Goal: Contribute content: Contribute content

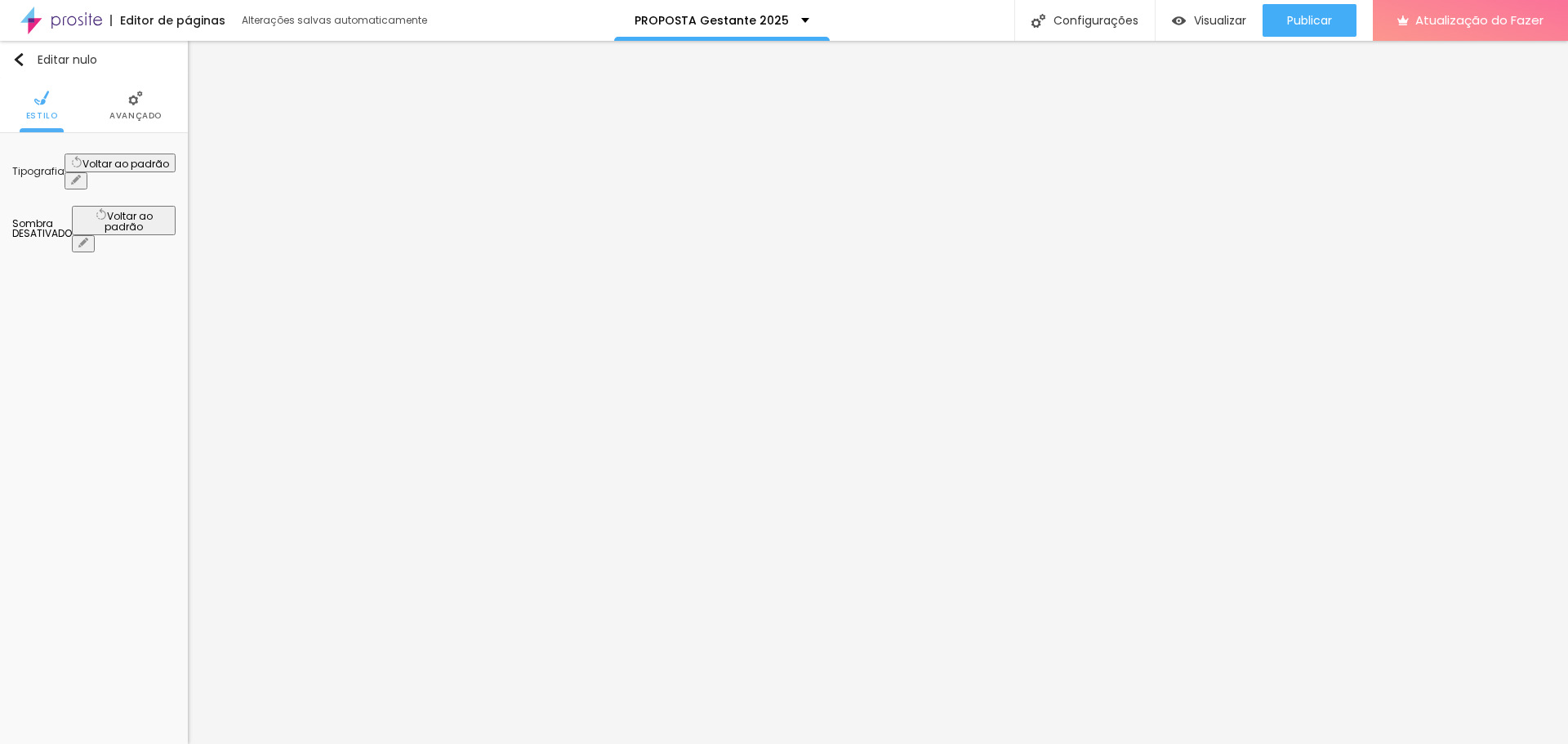
click at [81, 174] on icon "button" at bounding box center [75, 179] width 10 height 10
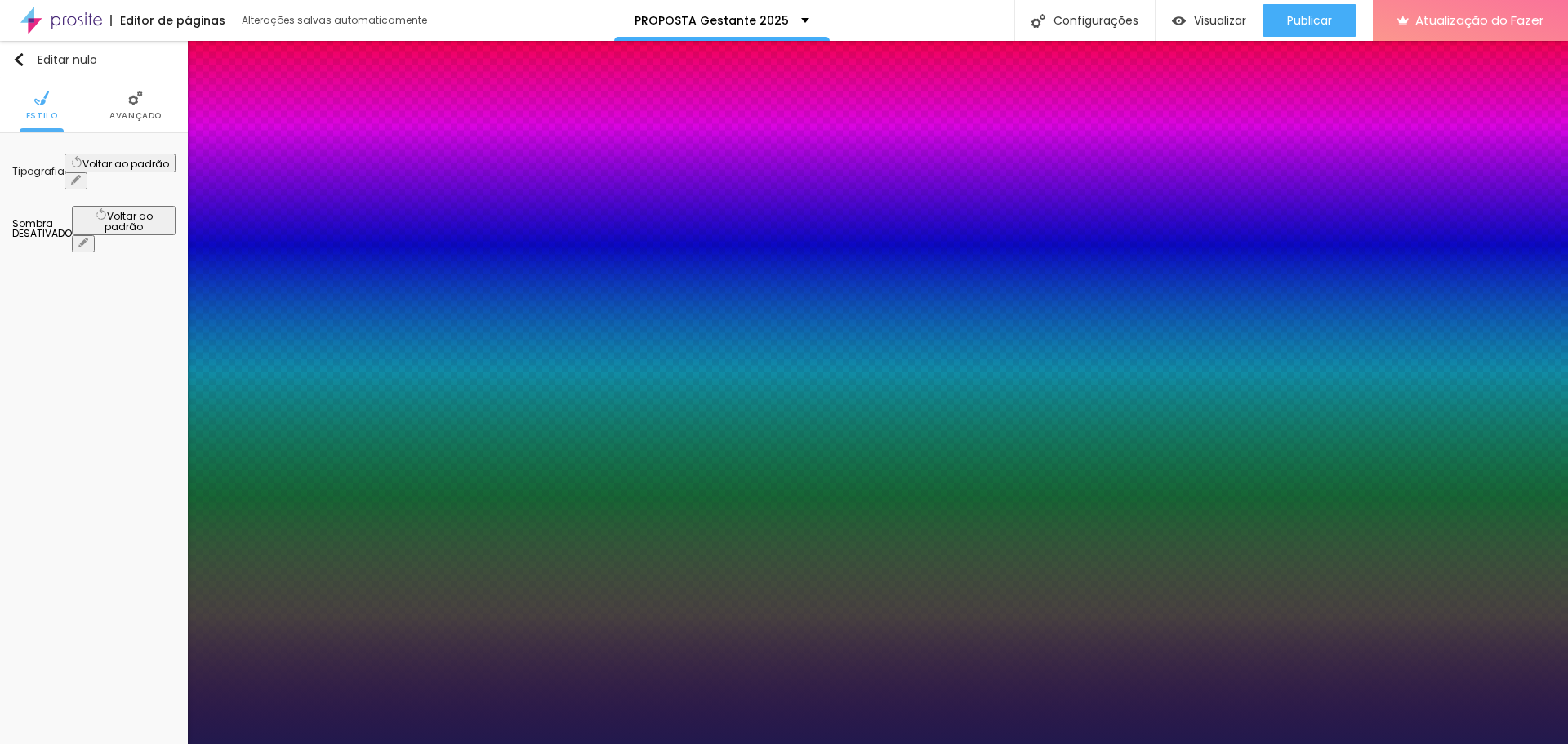
type input "18"
type input "1"
type input "21"
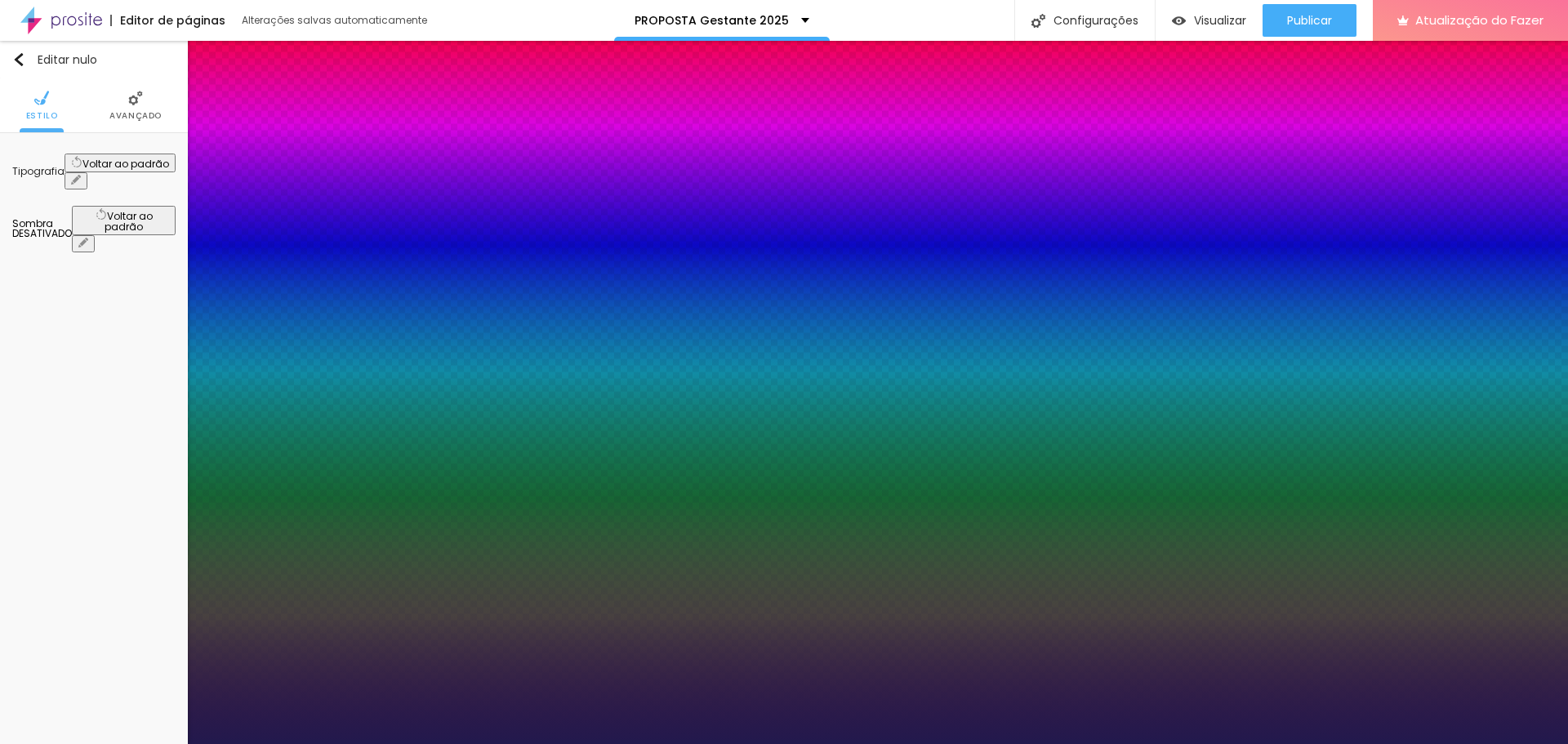
type input "1"
type input "22"
type input "1"
type input "23"
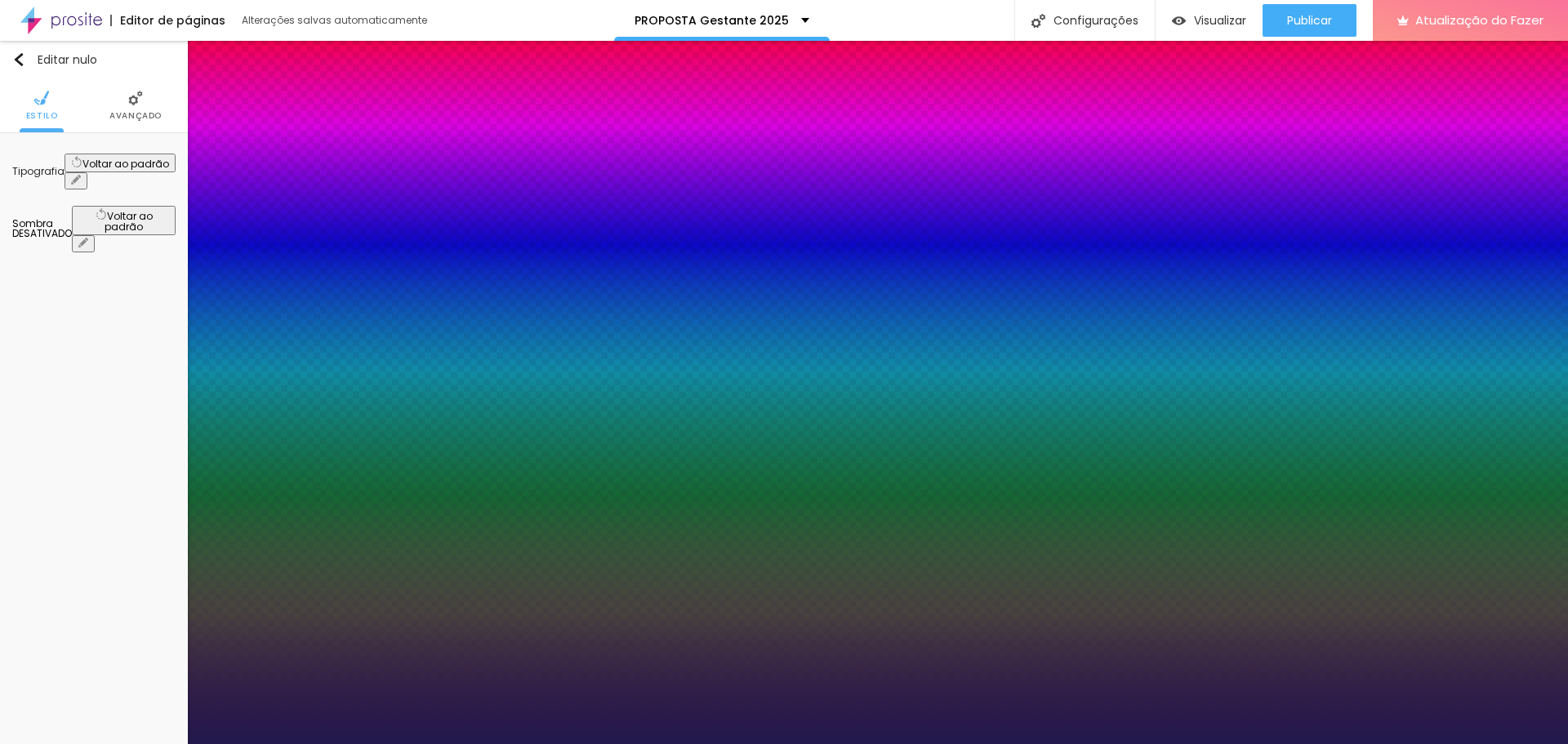
type input "23"
type input "1"
type input "28"
type input "1"
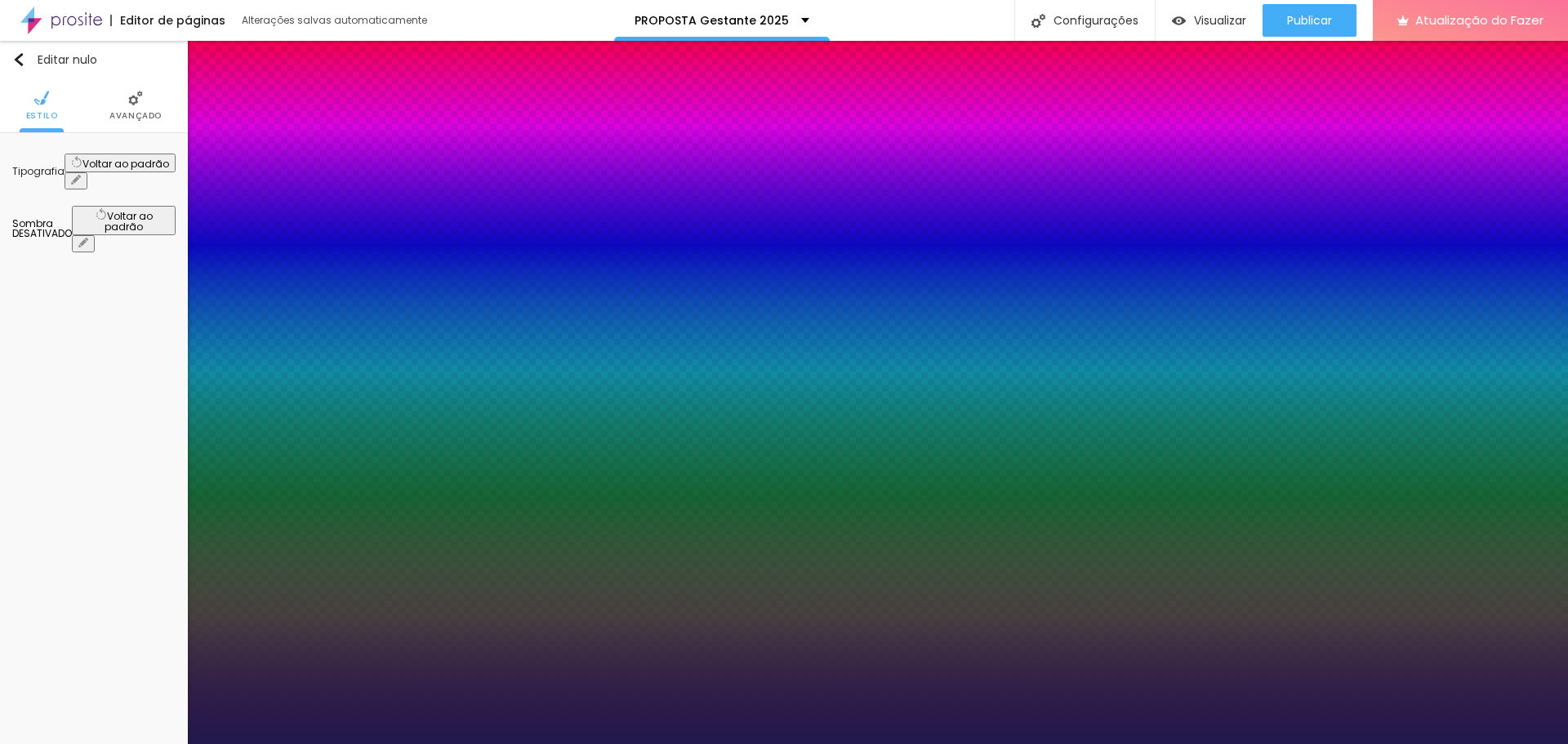
type input "30"
type input "1"
type input "32"
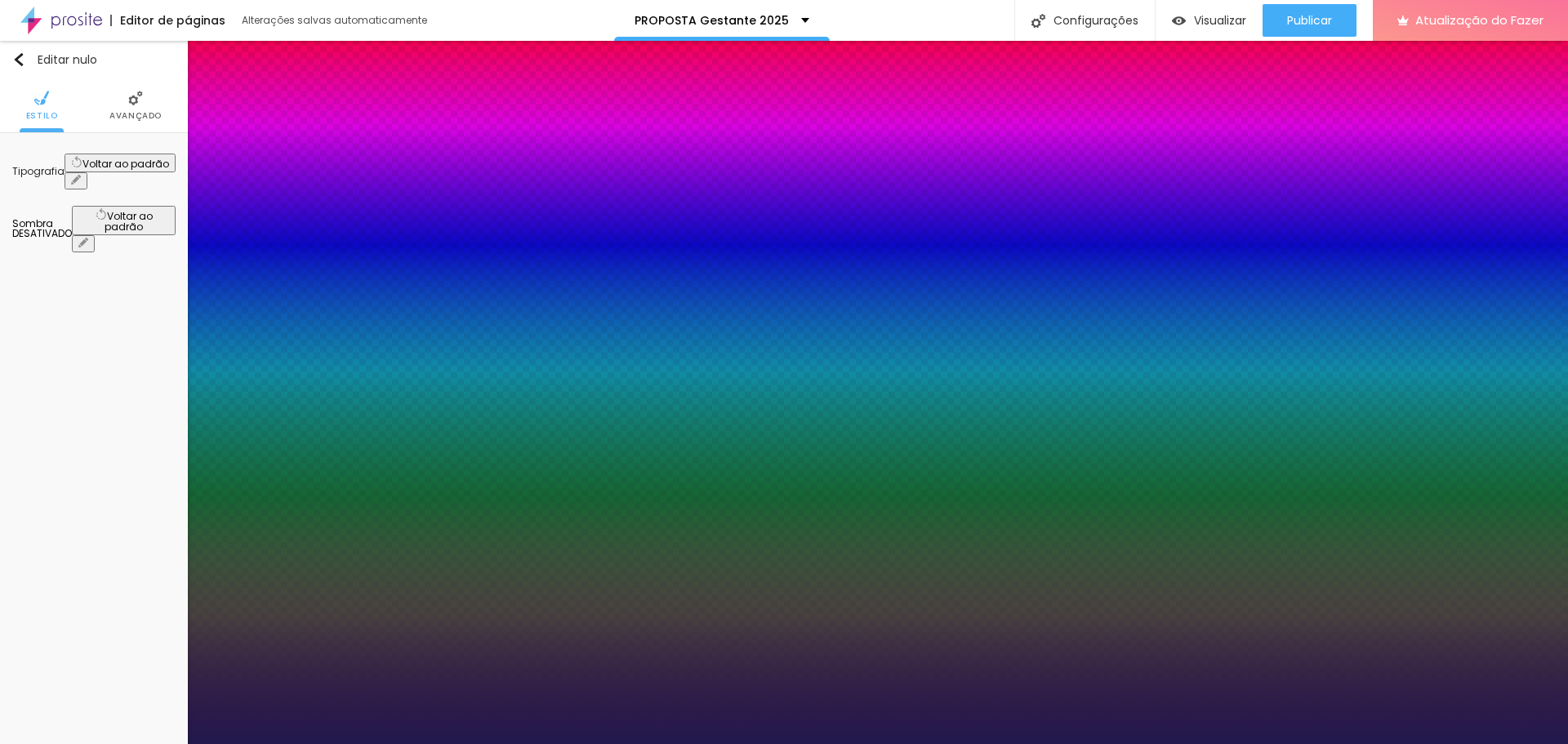
type input "1"
type input "33"
type input "1"
type input "35"
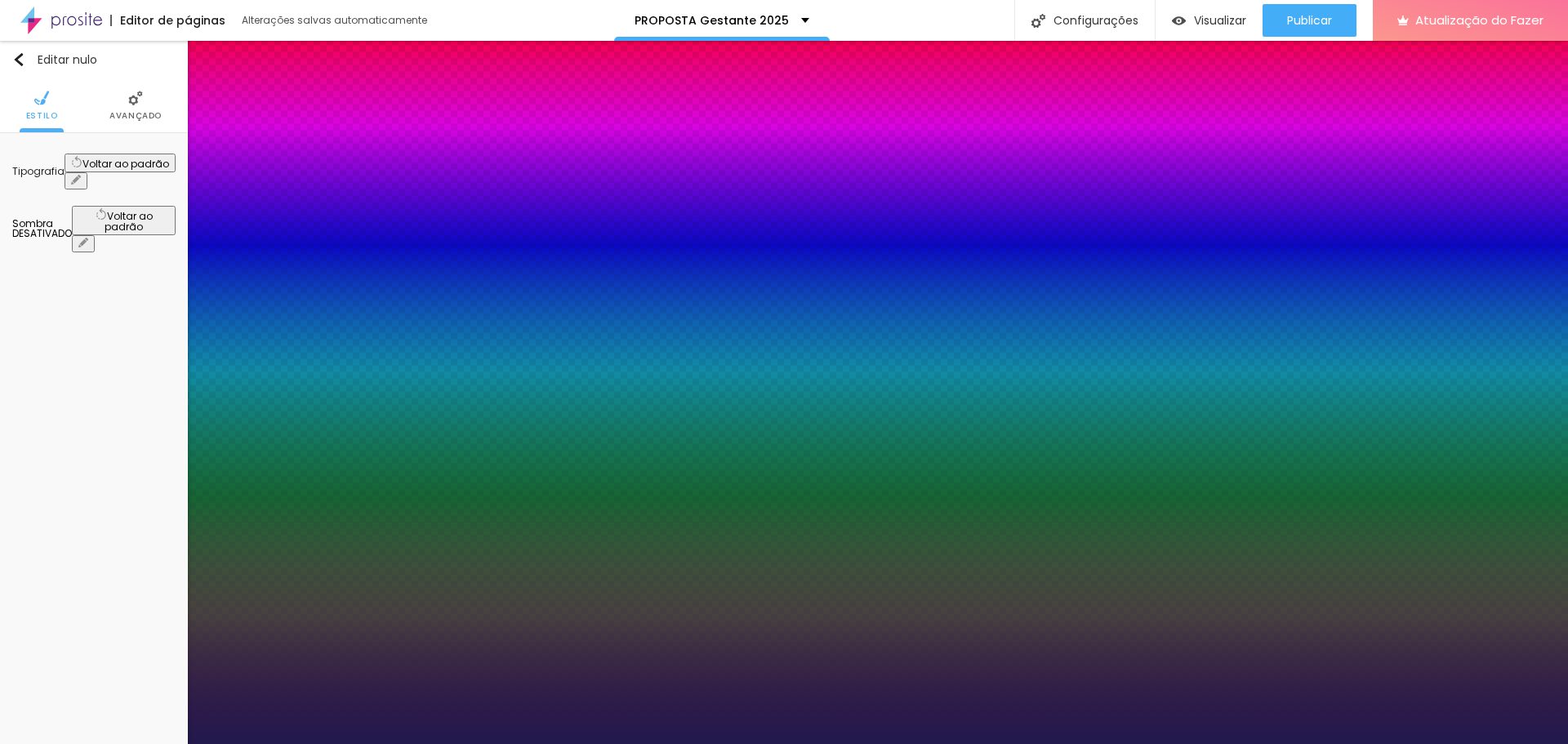
type input "35"
type input "1"
drag, startPoint x: 221, startPoint y: 282, endPoint x: 245, endPoint y: 283, distance: 24.0
type input "35"
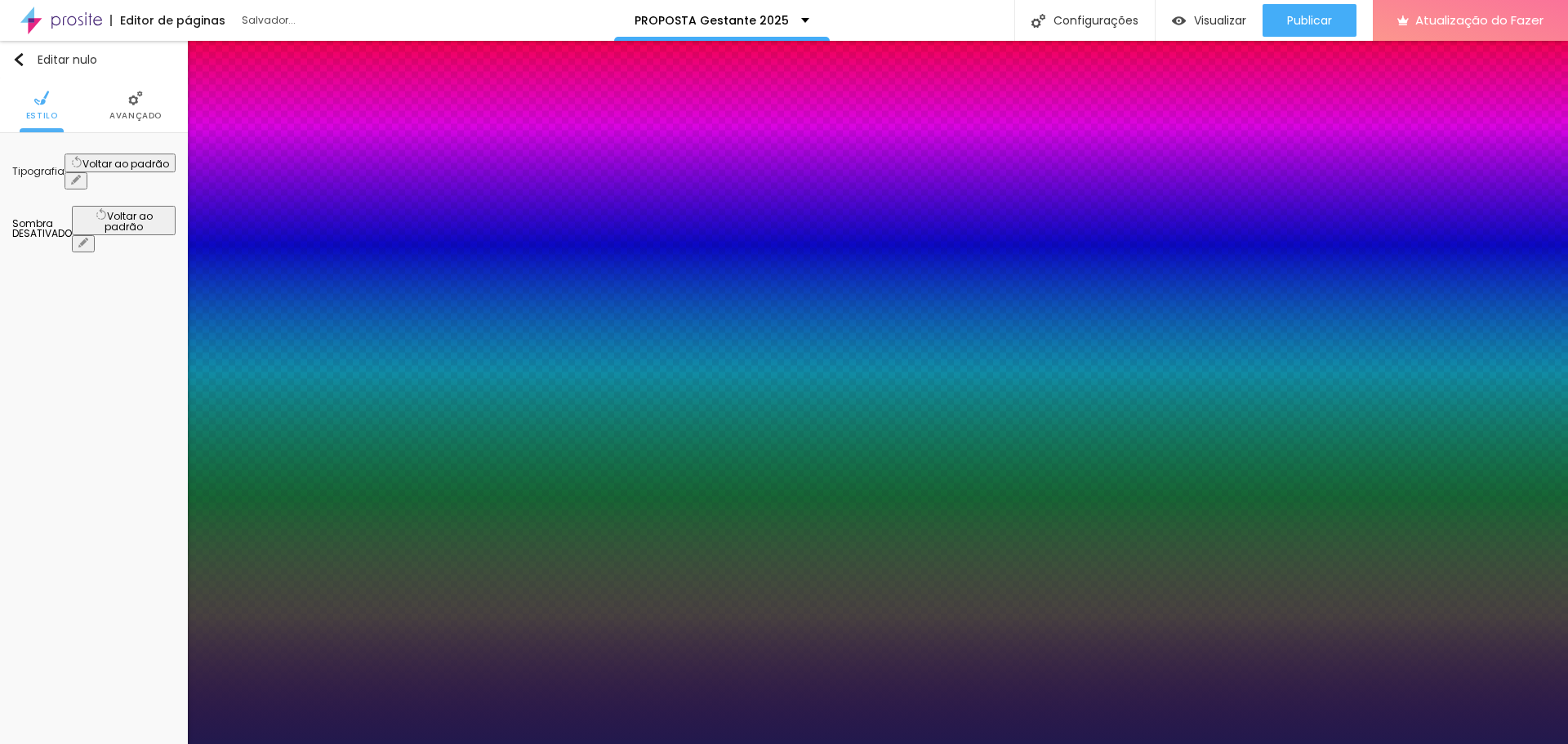
type input "1"
click at [490, 743] on div at bounding box center [784, 744] width 1568 height 0
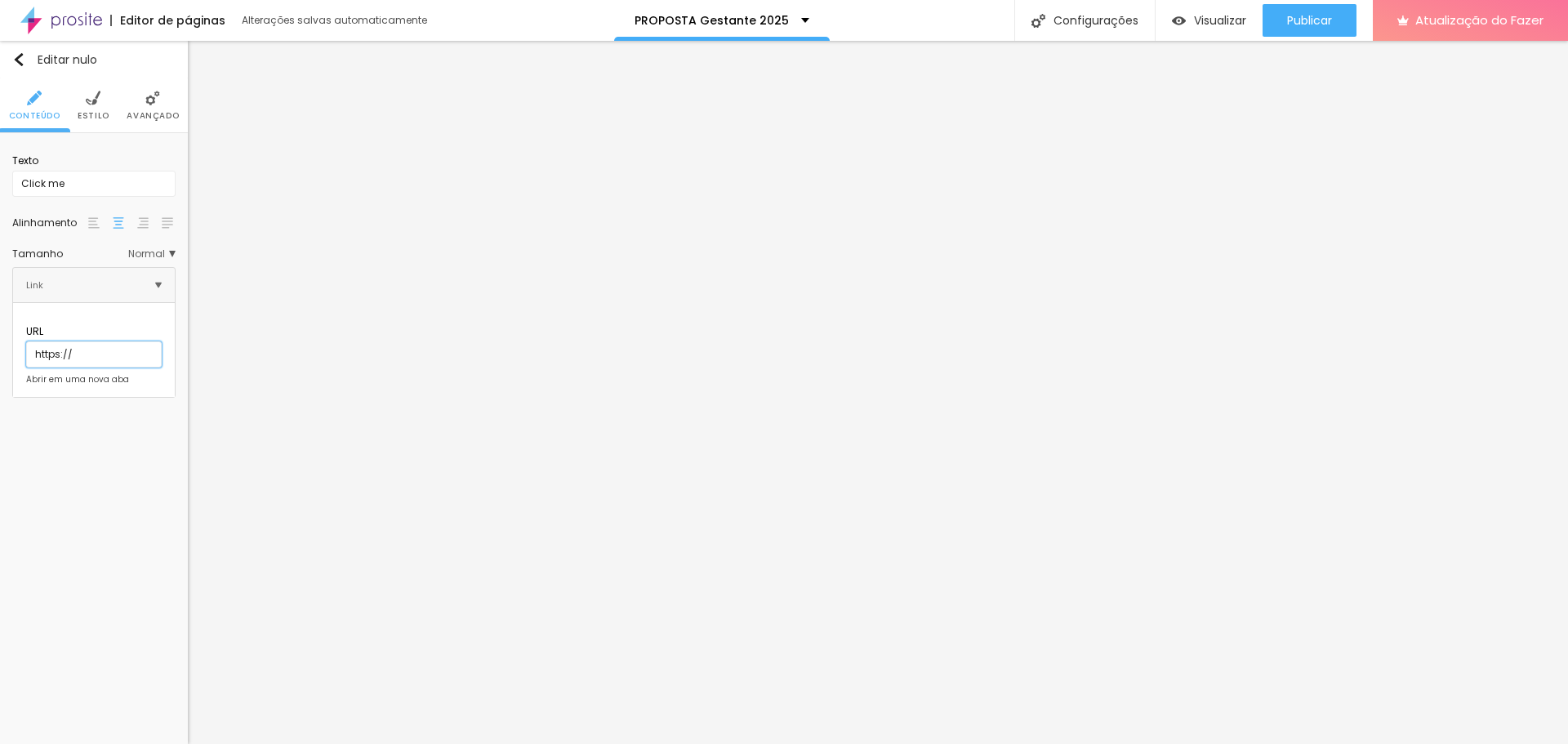
click at [109, 342] on input "https://" at bounding box center [94, 354] width 136 height 26
paste input "(a vista ou no cartão em até 12x com acréscimo)."
click at [118, 342] on input "https://" at bounding box center [94, 354] width 136 height 26
paste input "https://www.instagram.com/s/aGlnaGxpZ2h0OjE4MDY0NjU2Nzg4MDI1ODA2?story_media_id…"
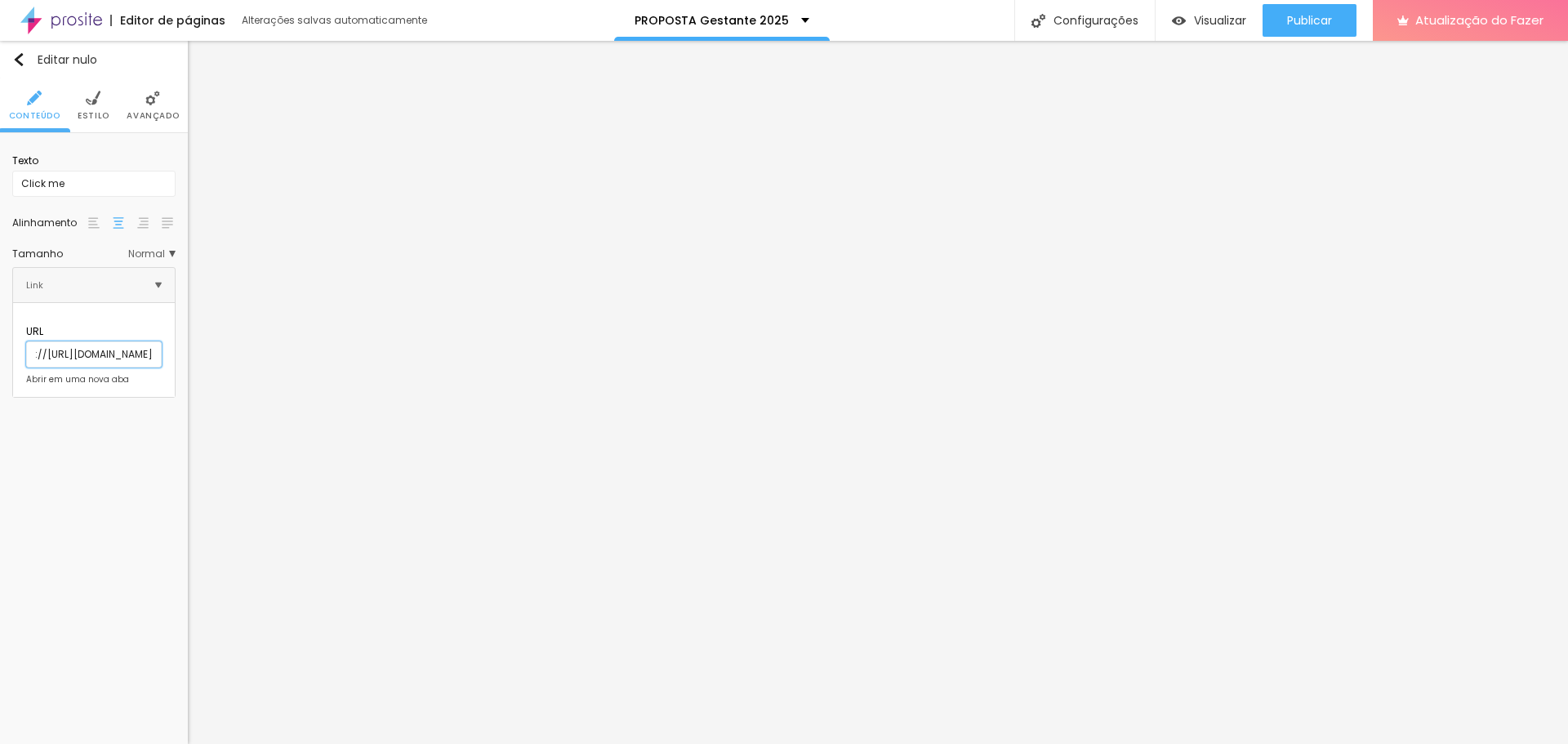
type input "https://https://www.instagram.com/s/aGlnaGxpZ2h0OjE4MDY0NjU2Nzg4MDI1ODA2?story_…"
click at [77, 373] on font "Abrir em uma nova aba" at bounding box center [77, 379] width 103 height 13
click at [111, 444] on div "Editar nulo Conteúdo Estilo Avançado Texto Click me Alinhamento Tamanho Normal …" at bounding box center [94, 393] width 188 height 703
click at [89, 108] on li "Estilo" at bounding box center [94, 106] width 32 height 54
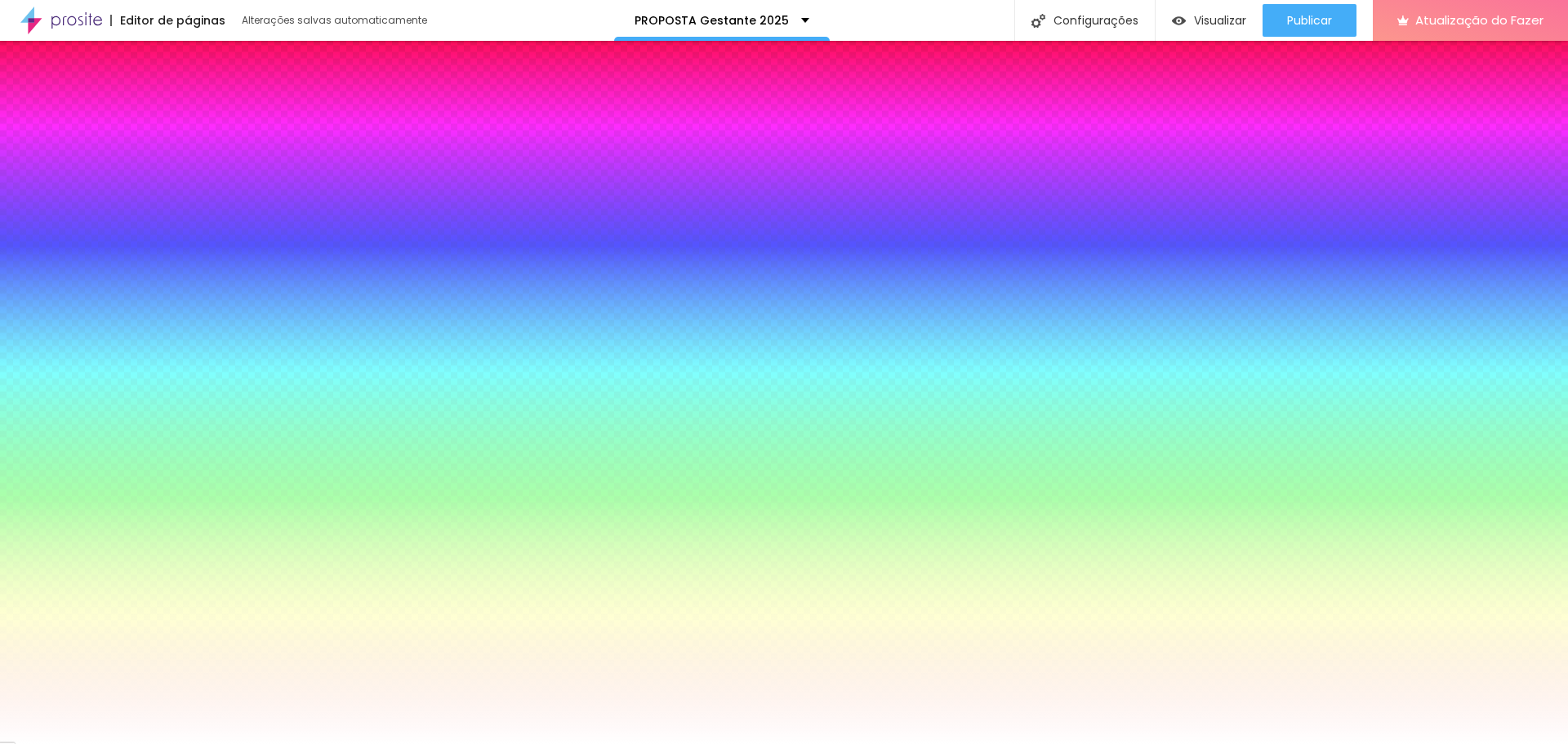
click at [113, 174] on div at bounding box center [94, 174] width 164 height 0
drag, startPoint x: 34, startPoint y: 193, endPoint x: 35, endPoint y: 232, distance: 39.0
click at [35, 232] on div at bounding box center [784, 372] width 1568 height 744
drag, startPoint x: 140, startPoint y: 272, endPoint x: 148, endPoint y: 292, distance: 21.5
click at [148, 292] on div at bounding box center [784, 372] width 1568 height 744
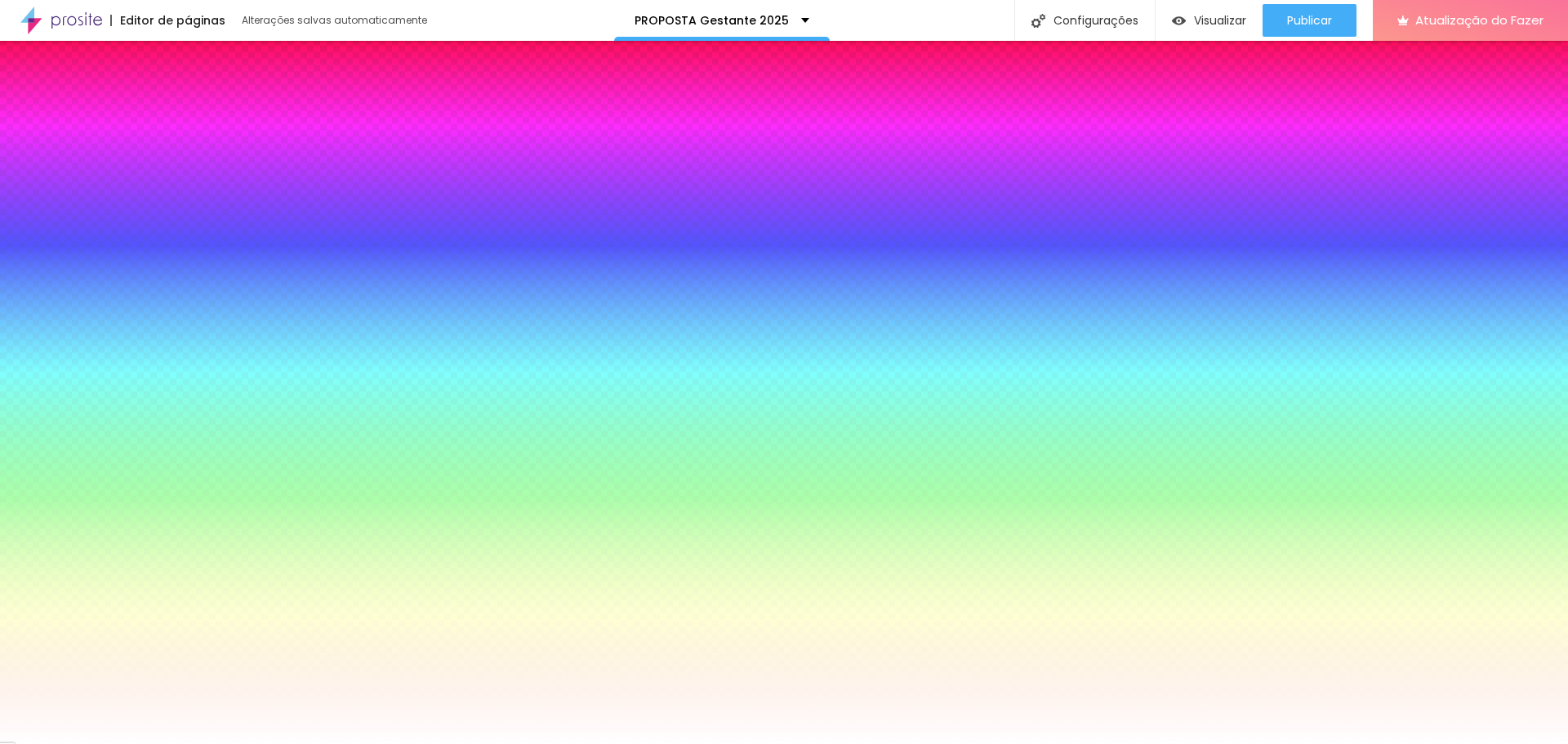
type input "#C7B08A"
drag, startPoint x: 89, startPoint y: 218, endPoint x: 60, endPoint y: 212, distance: 29.6
click at [60, 212] on div at bounding box center [784, 372] width 1568 height 744
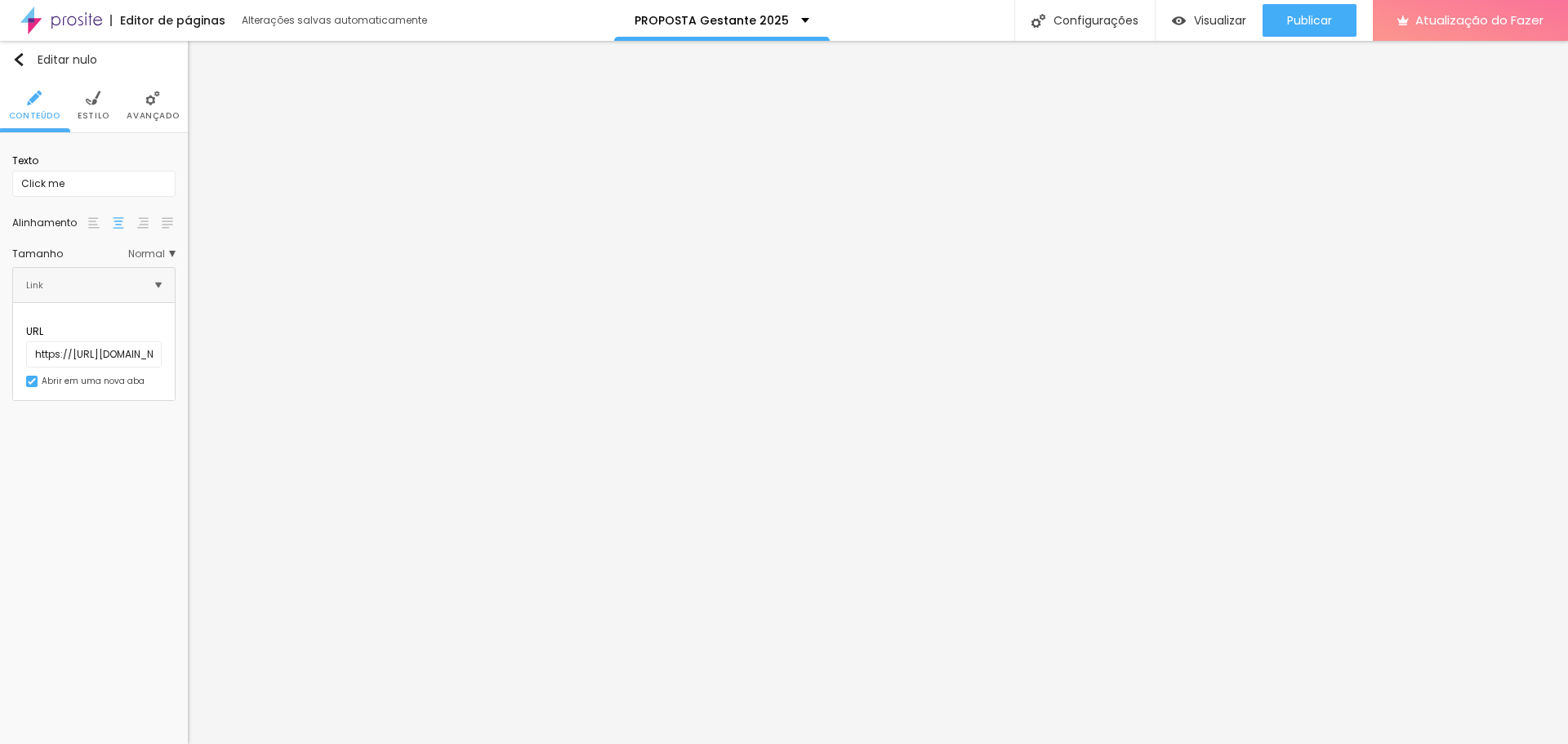
click at [106, 108] on li "Estilo" at bounding box center [94, 106] width 32 height 54
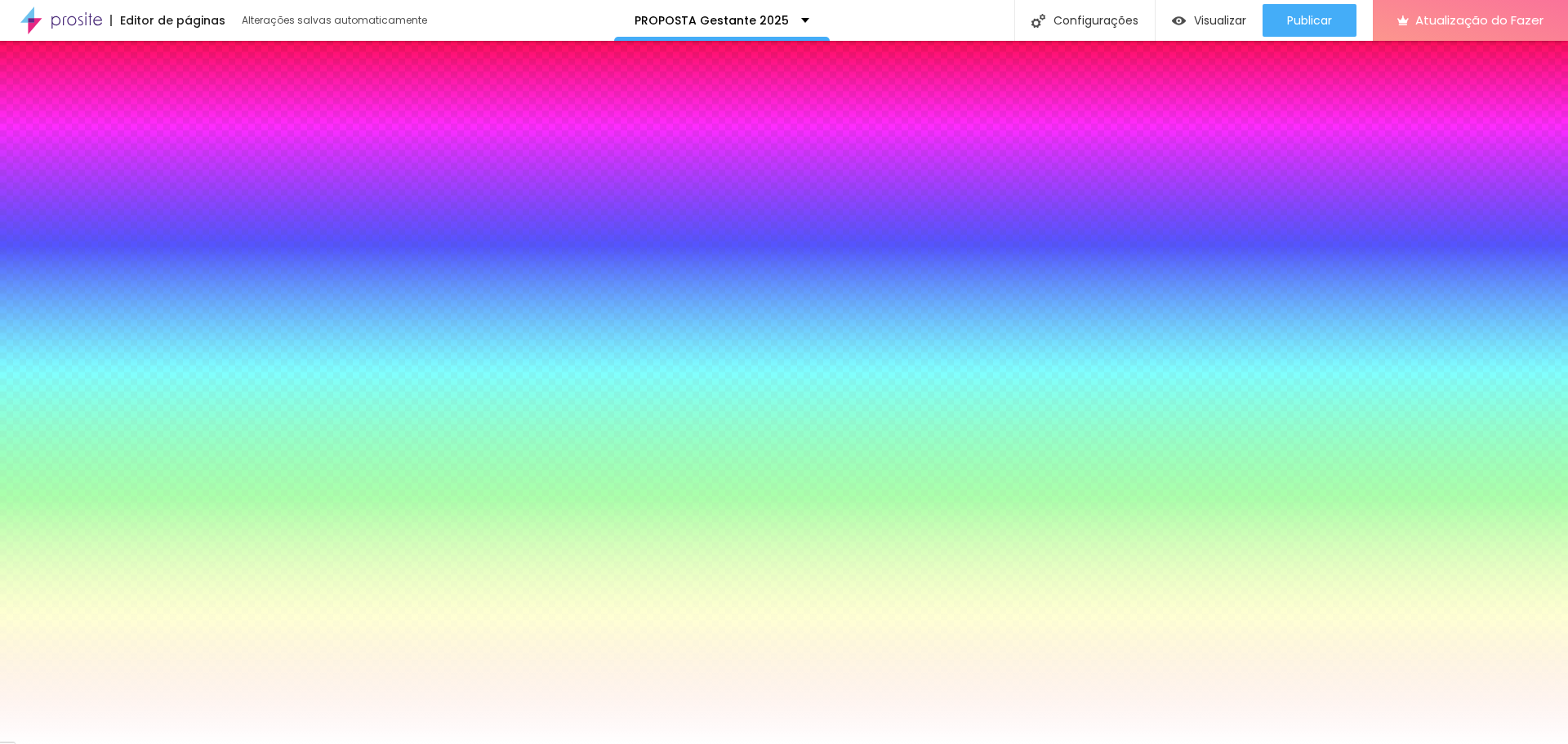
click at [115, 529] on div at bounding box center [94, 529] width 164 height 0
click at [147, 592] on div "Editar nulo Conteúdo Estilo Avançado Cor de fundo Voltar ao padrão #C7AF87 Tipo…" at bounding box center [94, 393] width 188 height 703
click at [108, 529] on div at bounding box center [94, 529] width 164 height 0
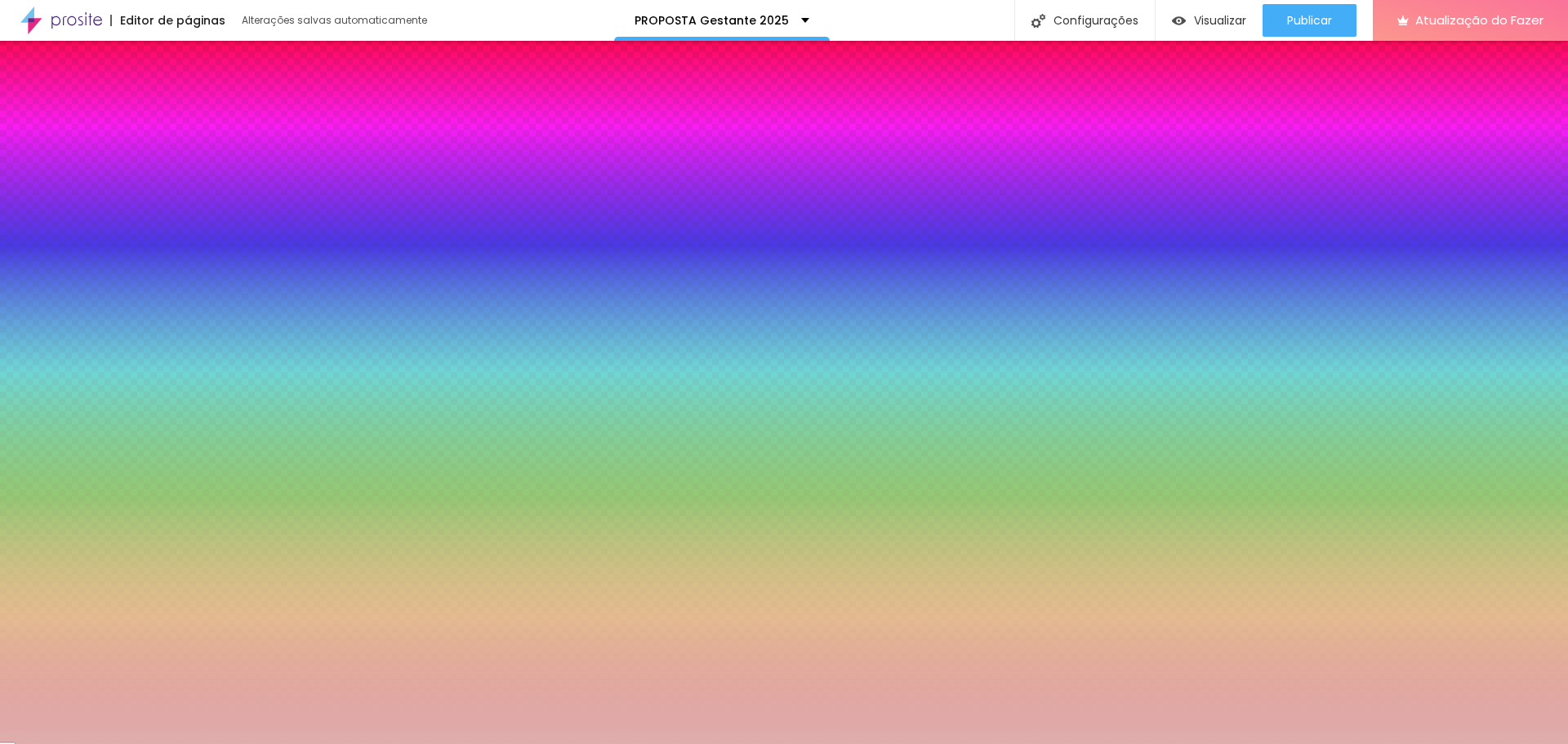
type input "#F7F5F5"
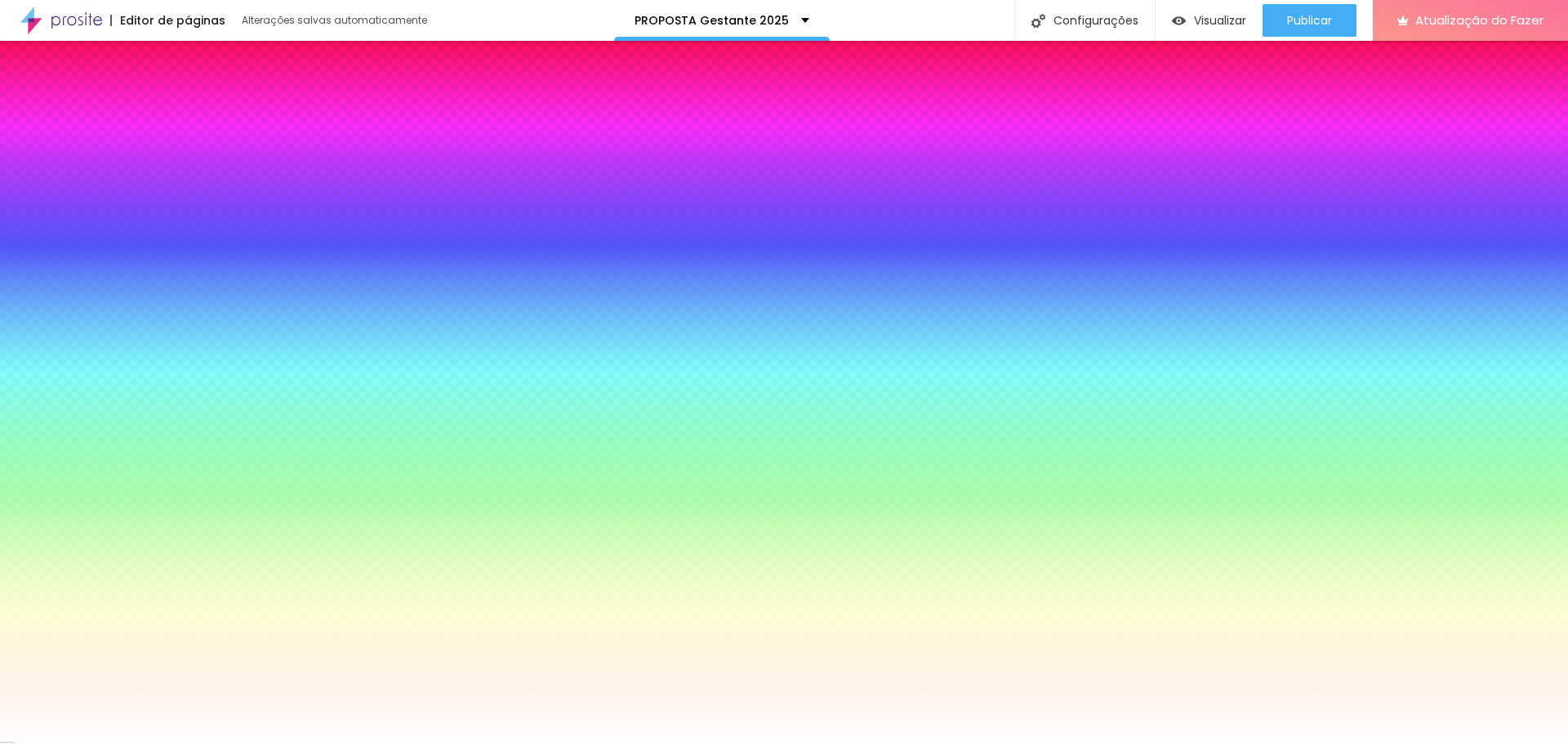
drag, startPoint x: 49, startPoint y: 424, endPoint x: 21, endPoint y: 406, distance: 33.3
click at [21, 590] on div at bounding box center [94, 590] width 164 height 0
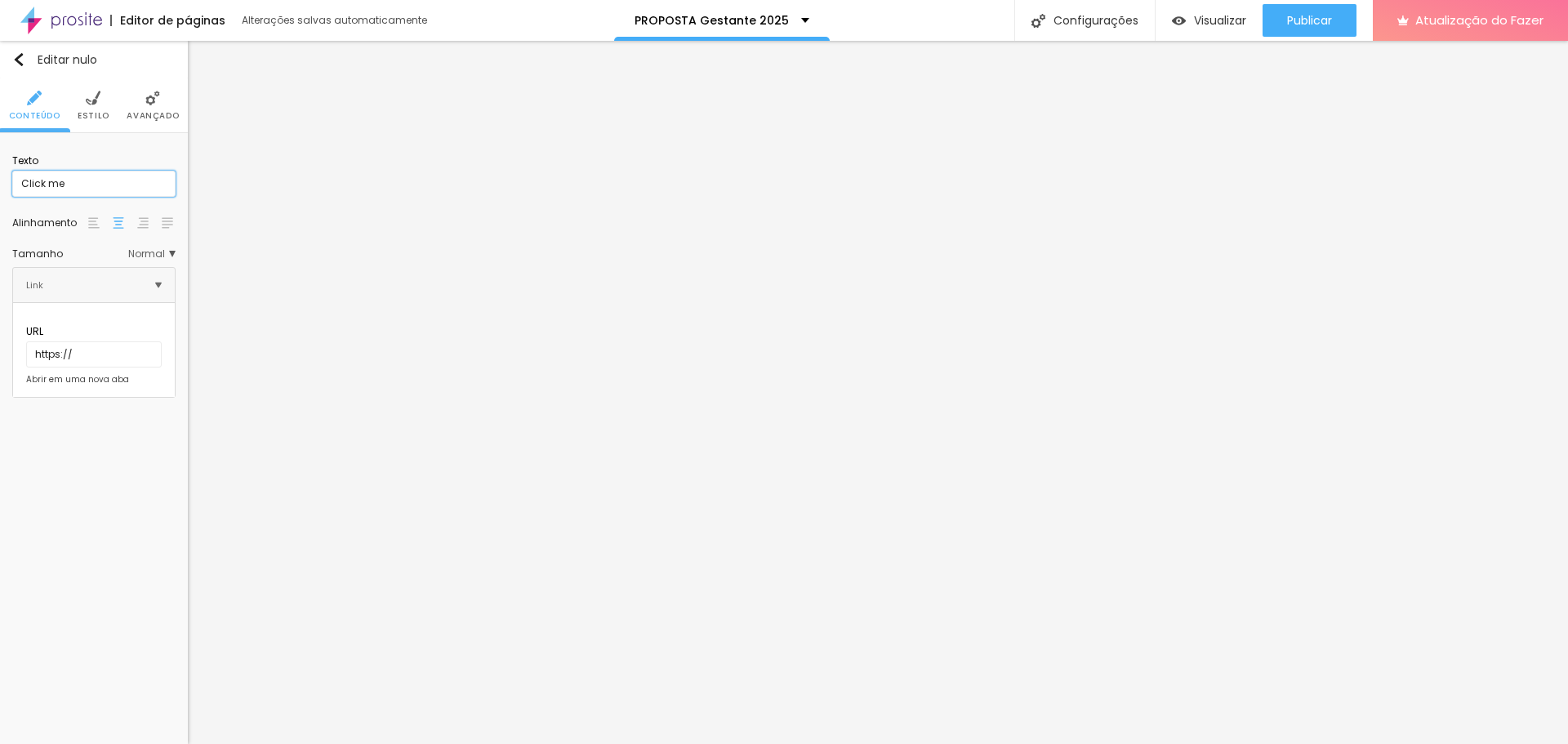
drag, startPoint x: 103, startPoint y: 182, endPoint x: 0, endPoint y: 179, distance: 103.0
click at [0, 179] on div "Texto Click me Alinhamento Tamanho Normal Pequeno Normal Grande Link URL https:…" at bounding box center [94, 272] width 188 height 277
drag, startPoint x: 157, startPoint y: 188, endPoint x: 13, endPoint y: 216, distance: 146.7
click at [13, 216] on div "Texto Contratar Jenifer Pinheiro Alinhamento Tamanho Normal Pequeno Normal Gran…" at bounding box center [94, 272] width 188 height 277
type input "Eu quero"
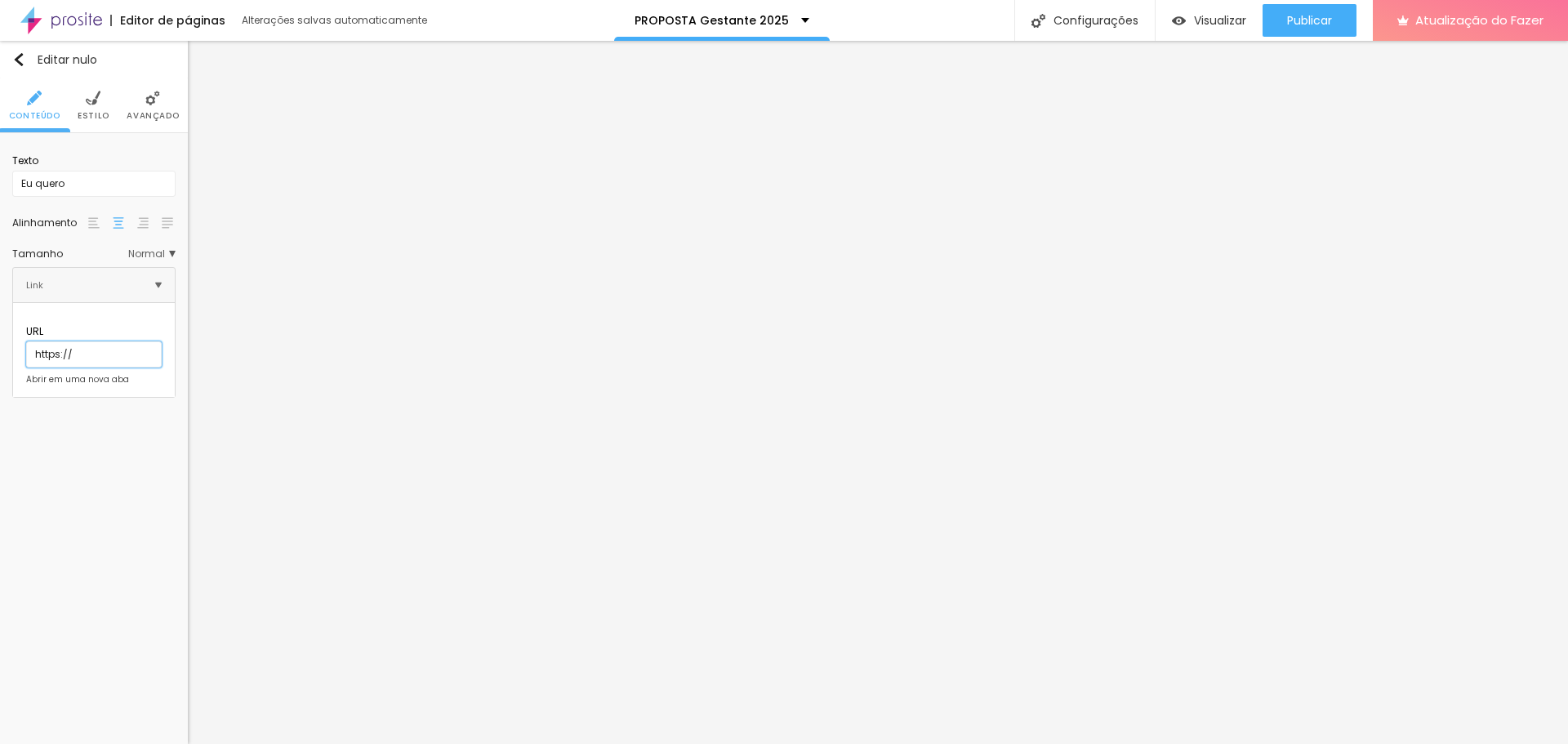
click at [81, 342] on input "https://" at bounding box center [94, 354] width 136 height 26
click at [1213, 22] on font "Visualizar" at bounding box center [1220, 21] width 52 height 16
click at [116, 342] on input "https://" at bounding box center [94, 354] width 136 height 26
click at [1208, 26] on font "Visualizar" at bounding box center [1220, 21] width 52 height 16
click at [102, 342] on input "https://" at bounding box center [94, 354] width 136 height 26
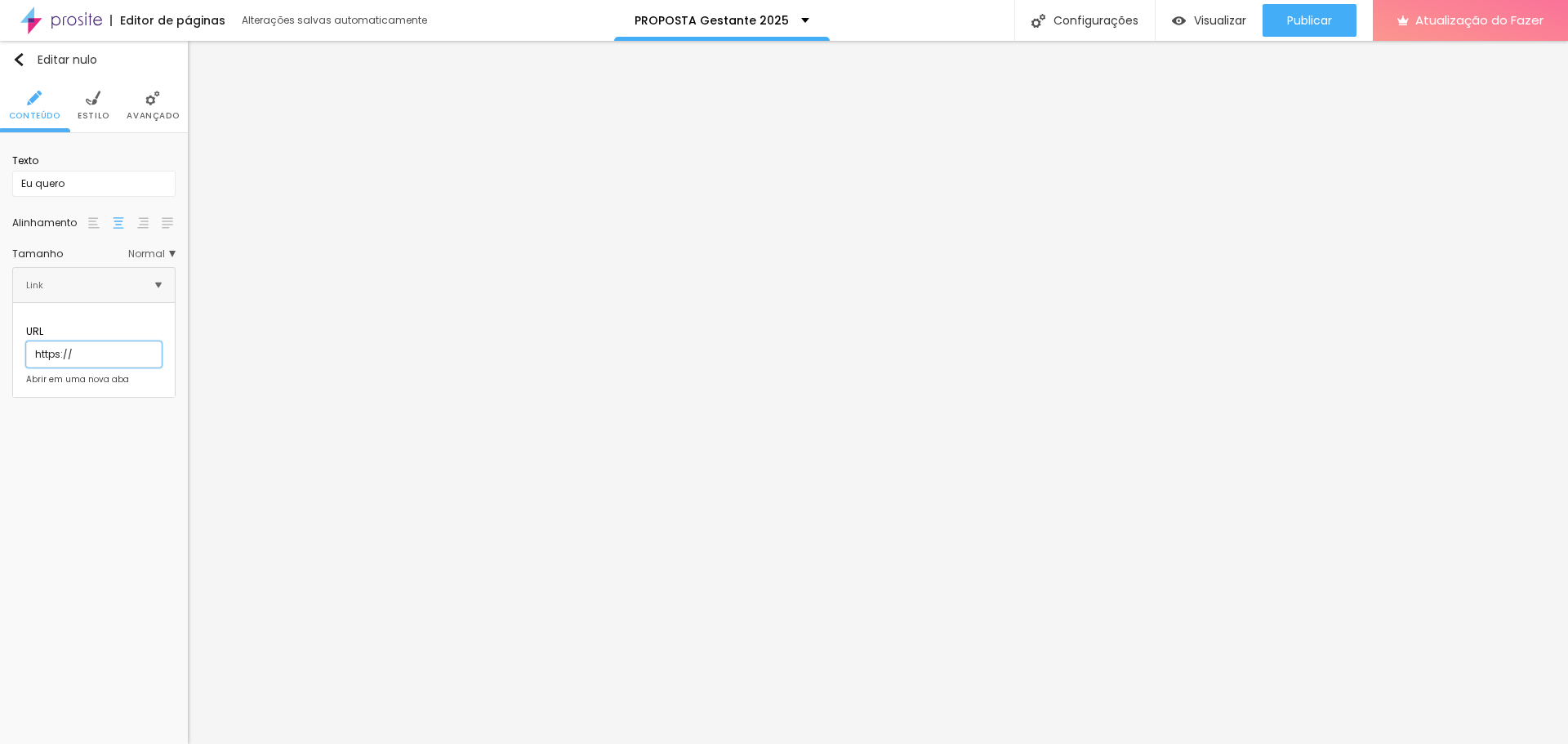
paste input "https://wa.me/message/UIT6JNTMXXY7C1"
type input "https://https://wa.me/message/UIT6JNTMXXY7C1"
click at [53, 373] on font "Abrir em uma nova aba" at bounding box center [77, 379] width 103 height 13
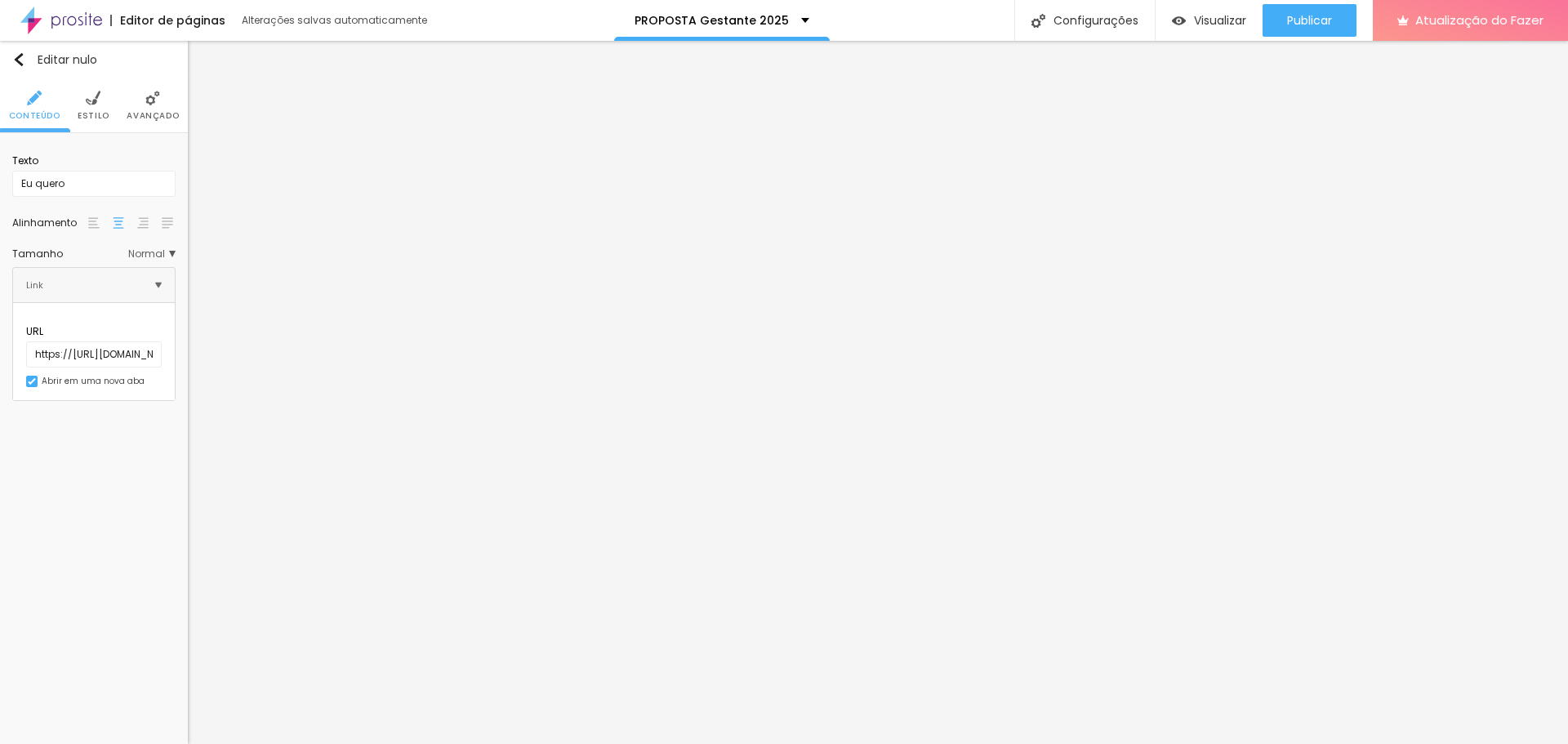
click at [78, 462] on div "Editar nulo Conteúdo Estilo Avançado Texto Eu quero Alinhamento Tamanho Normal …" at bounding box center [94, 393] width 188 height 703
click at [25, 60] on div "Editar nulo" at bounding box center [55, 59] width 85 height 13
click at [141, 342] on input "https://" at bounding box center [94, 354] width 136 height 26
paste input "https://wa.me/message/UIT6JNTMXXY7C1"
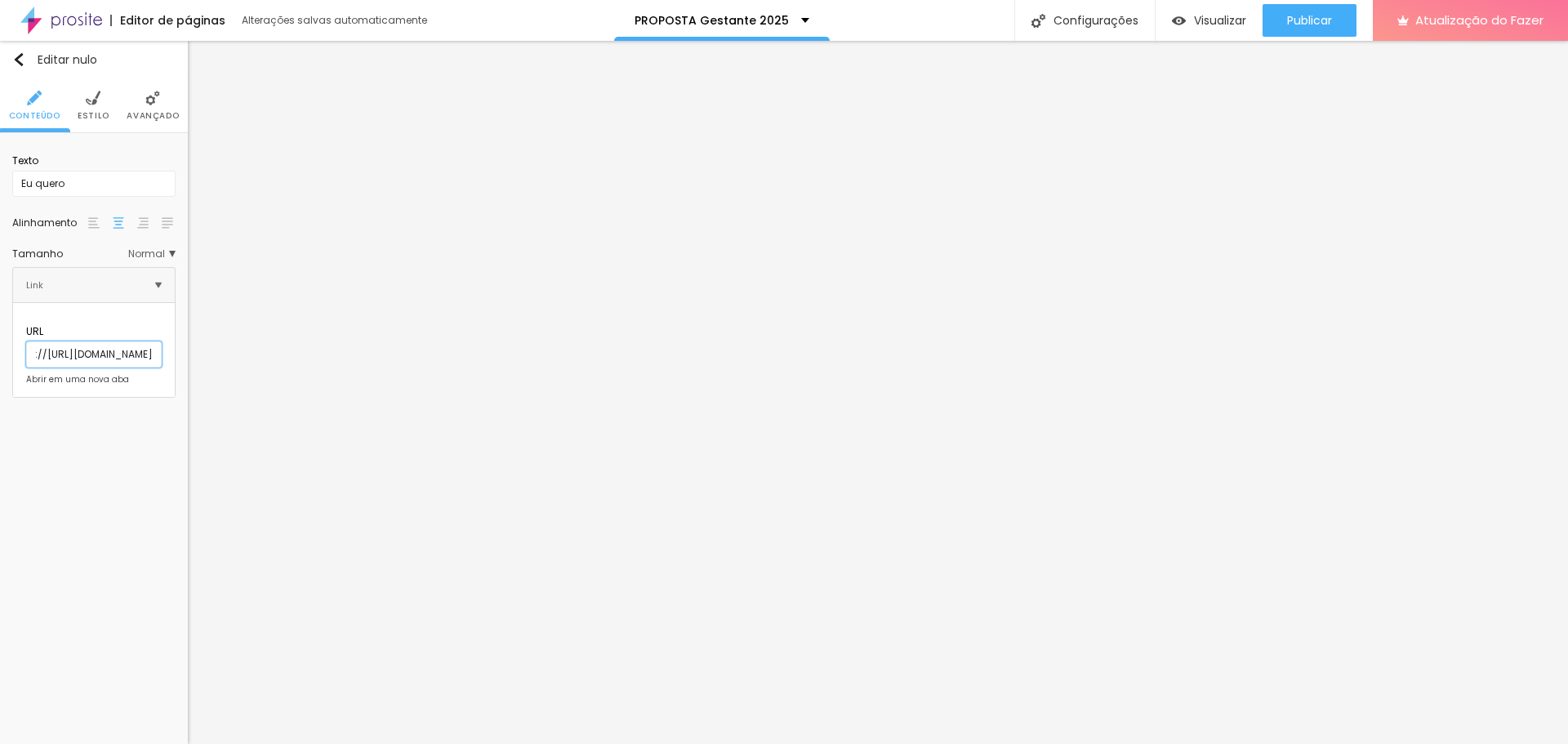
type input "https://https://wa.me/message/UIT6JNTMXXY7C1"
click at [98, 107] on li "Estilo" at bounding box center [94, 106] width 32 height 54
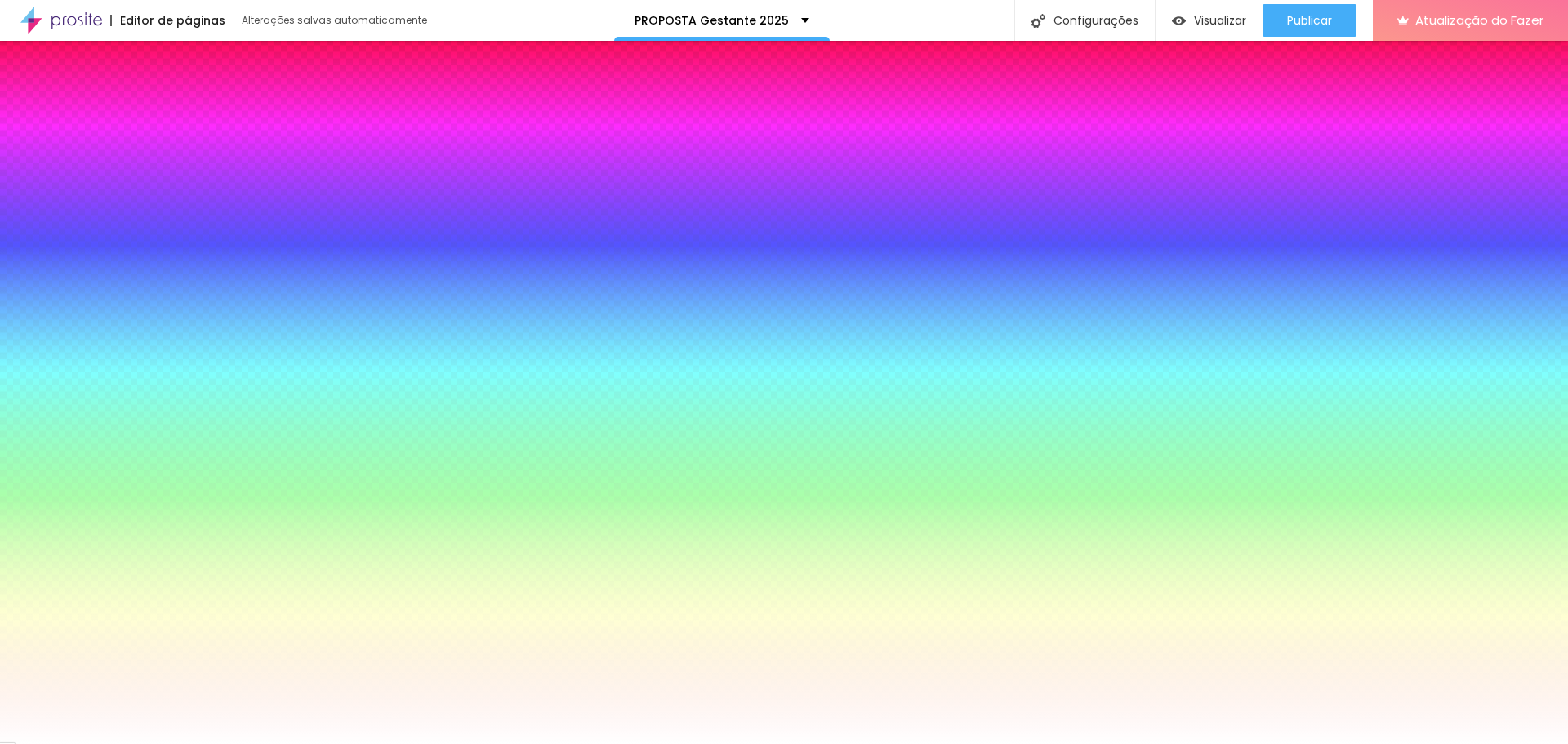
click at [115, 174] on div at bounding box center [94, 174] width 164 height 0
type input "#8C8C8C"
drag, startPoint x: 52, startPoint y: 199, endPoint x: 25, endPoint y: 240, distance: 49.1
click at [25, 240] on div at bounding box center [784, 372] width 1568 height 744
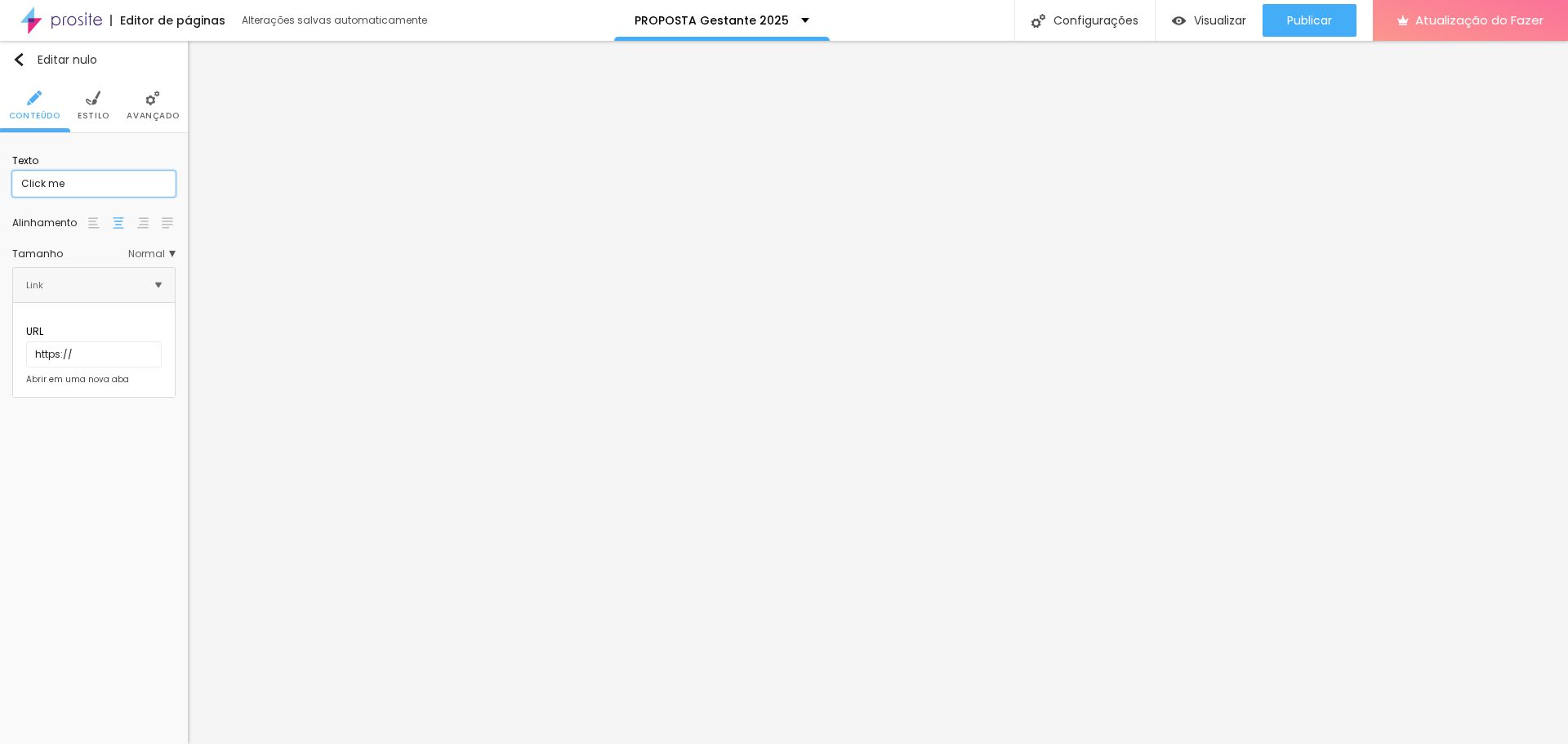
drag, startPoint x: 100, startPoint y: 188, endPoint x: 0, endPoint y: 189, distance: 100.0
click at [0, 189] on div "Texto Click me Alinhamento Tamanho Normal Pequeno Normal Grande Link URL https:…" at bounding box center [94, 272] width 188 height 277
type input "Eu quero"
click at [73, 342] on input "https://" at bounding box center [94, 354] width 136 height 26
paste input "https://wa.me/message/UIT6JNTMXXY7C1"
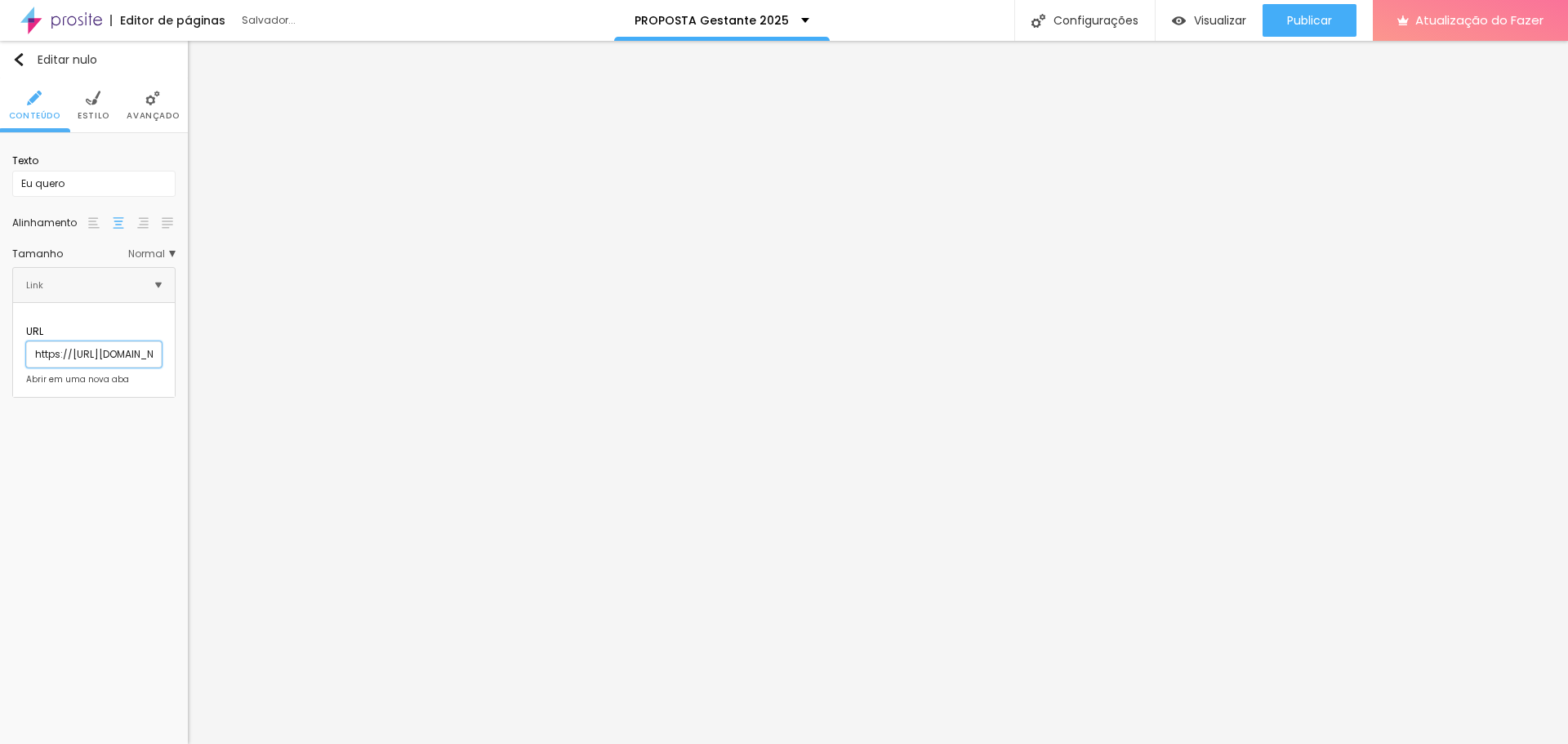
scroll to position [0, 96]
type input "https://https://wa.me/message/UIT6JNTMXXY7C1"
click at [26, 376] on div "Abrir em uma nova aba" at bounding box center [77, 379] width 103 height 8
click at [83, 110] on font "Estilo" at bounding box center [94, 115] width 32 height 13
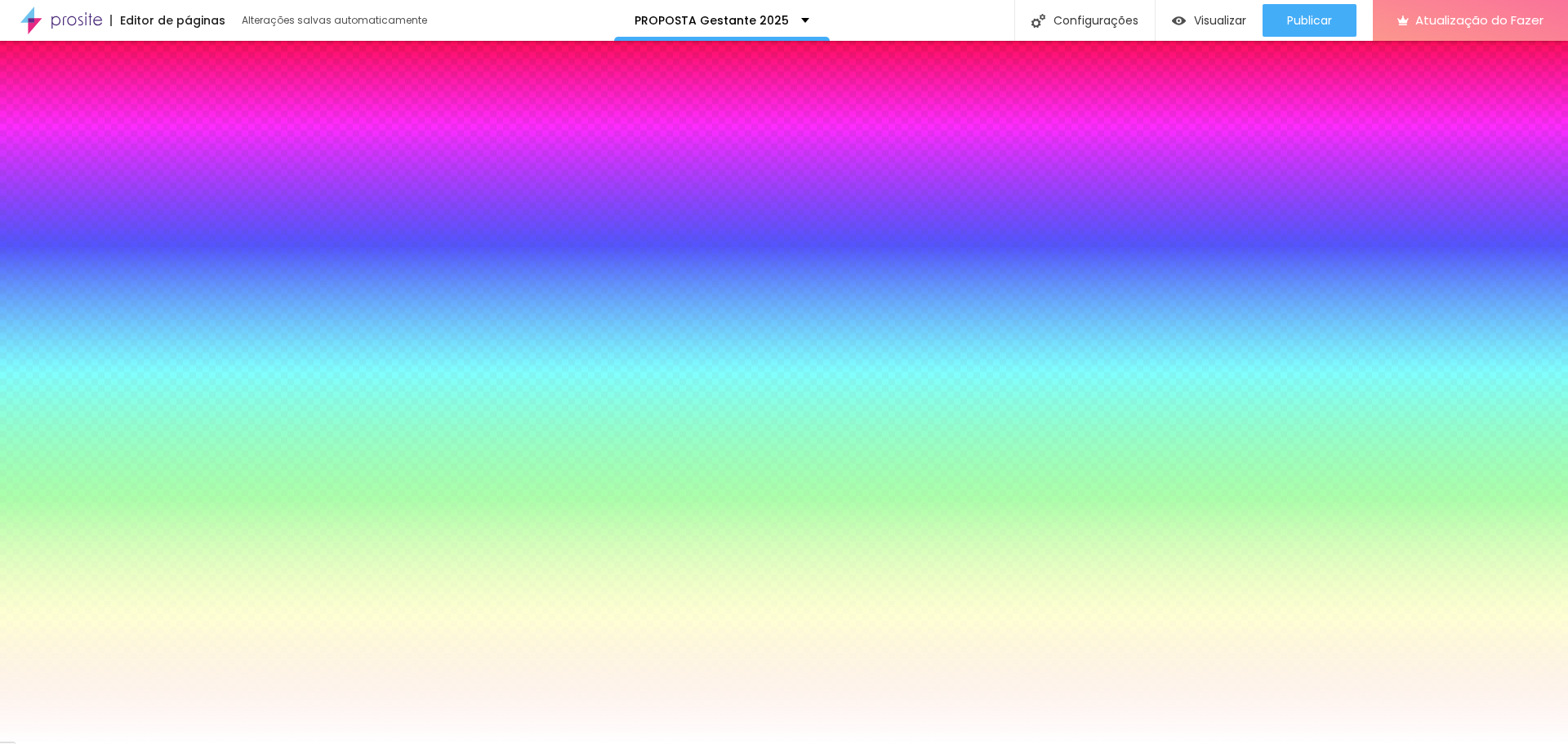
click at [114, 174] on div at bounding box center [94, 174] width 164 height 0
type input "#ACACAC"
drag, startPoint x: 27, startPoint y: 194, endPoint x: 5, endPoint y: 226, distance: 38.8
click at [5, 226] on div "Cor de fundo Voltar ao padrão #ACACAC Tipografia Voltar ao padrão Borda Voltar …" at bounding box center [94, 399] width 188 height 532
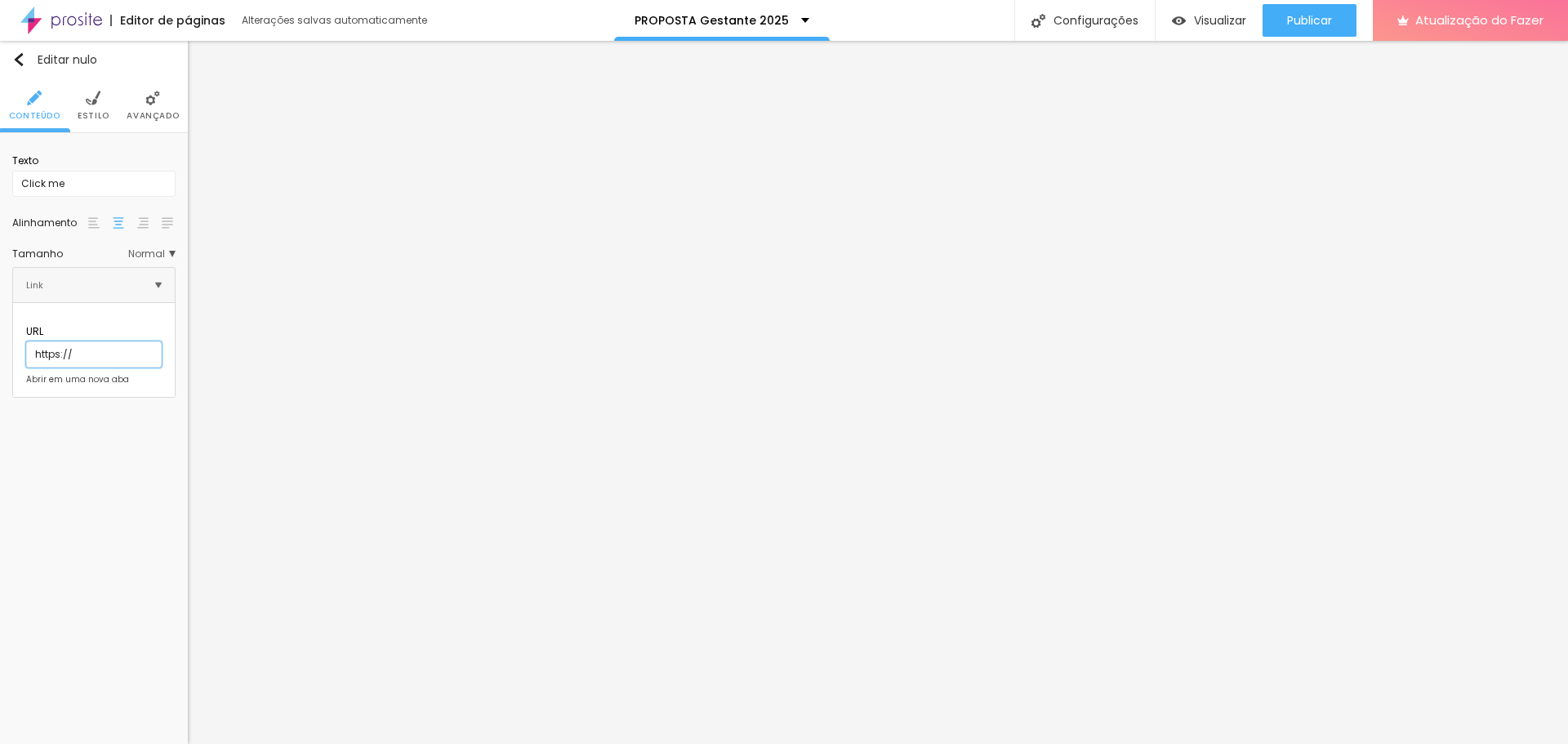
click at [127, 343] on input "https://" at bounding box center [94, 354] width 136 height 26
paste input "https://wa.me/message/UIT6JNTMXXY7C1"
type input "https://https://wa.me/message/UIT6JNTMXXY7C1"
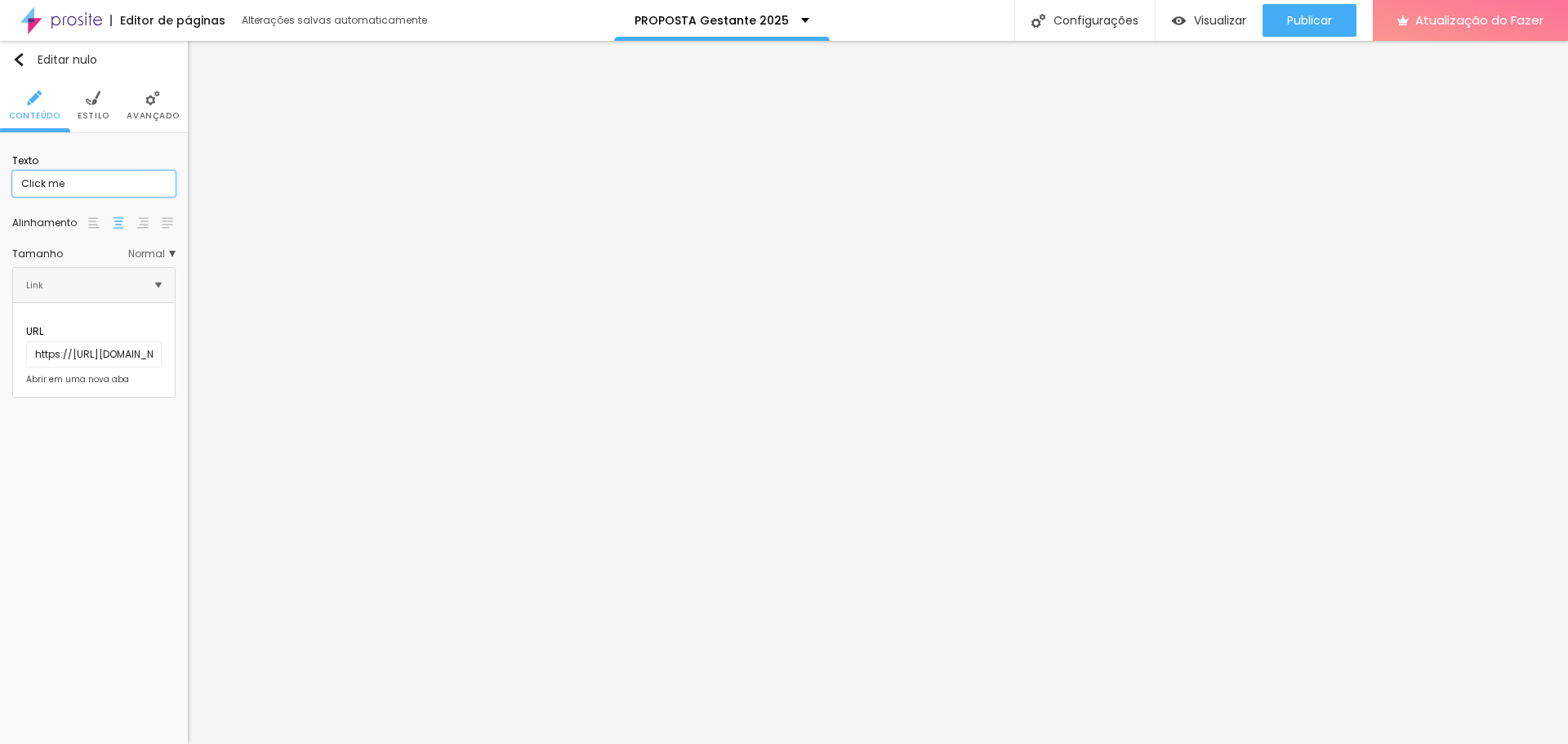
drag, startPoint x: 99, startPoint y: 182, endPoint x: 0, endPoint y: 171, distance: 99.6
click at [0, 171] on div "Texto Click me Alinhamento Tamanho Normal Pequeno Normal Grande Link URL https:…" at bounding box center [94, 272] width 188 height 277
type input "Eu quero"
click at [29, 373] on font "Abrir em uma nova aba" at bounding box center [77, 379] width 103 height 13
click at [100, 97] on li "Estilo" at bounding box center [94, 106] width 32 height 54
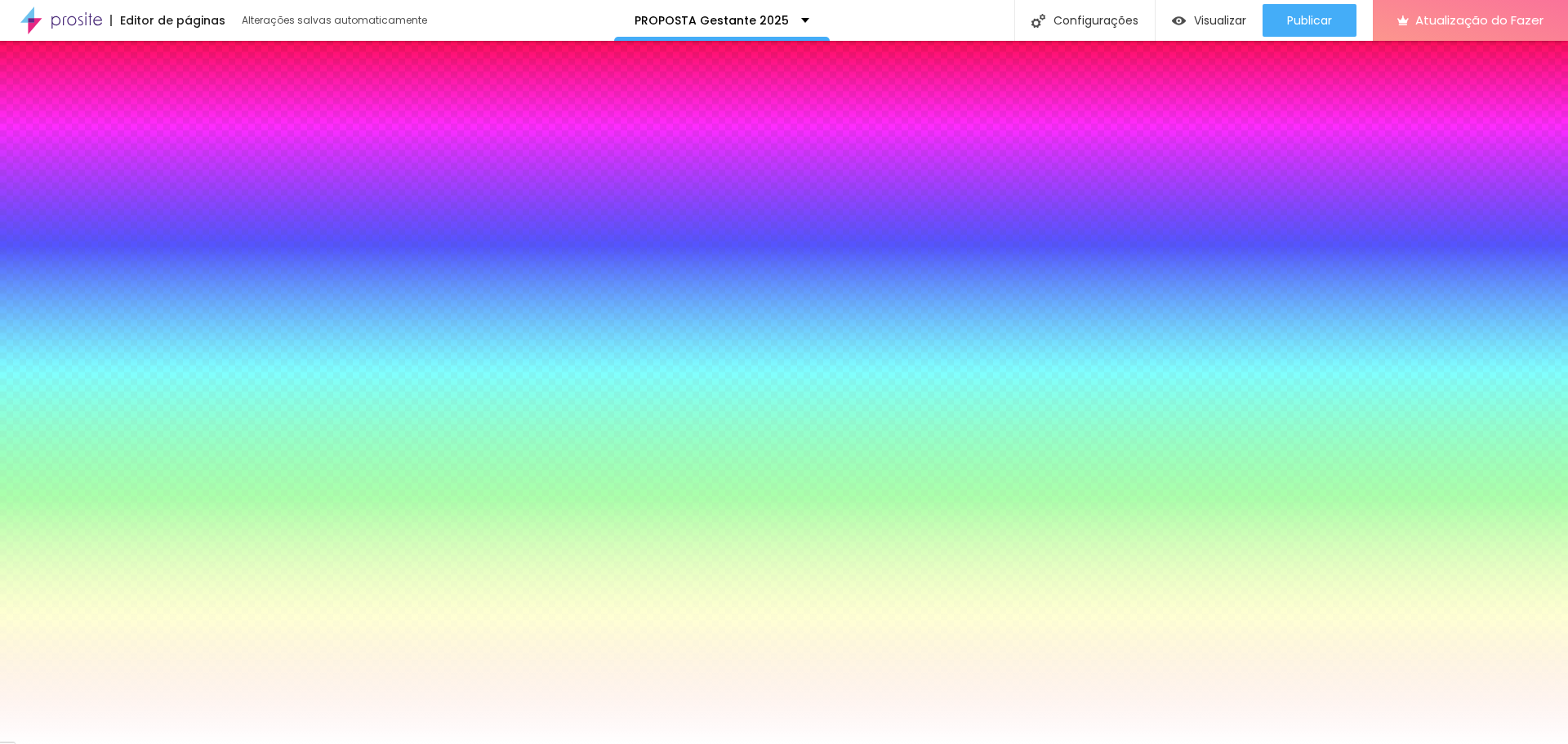
click at [104, 174] on div "#FFFFFF" at bounding box center [94, 182] width 164 height 16
click at [112, 174] on div at bounding box center [94, 174] width 164 height 0
click at [108, 174] on div at bounding box center [94, 174] width 164 height 0
click at [107, 174] on div at bounding box center [94, 174] width 164 height 0
click at [108, 174] on div at bounding box center [94, 174] width 164 height 0
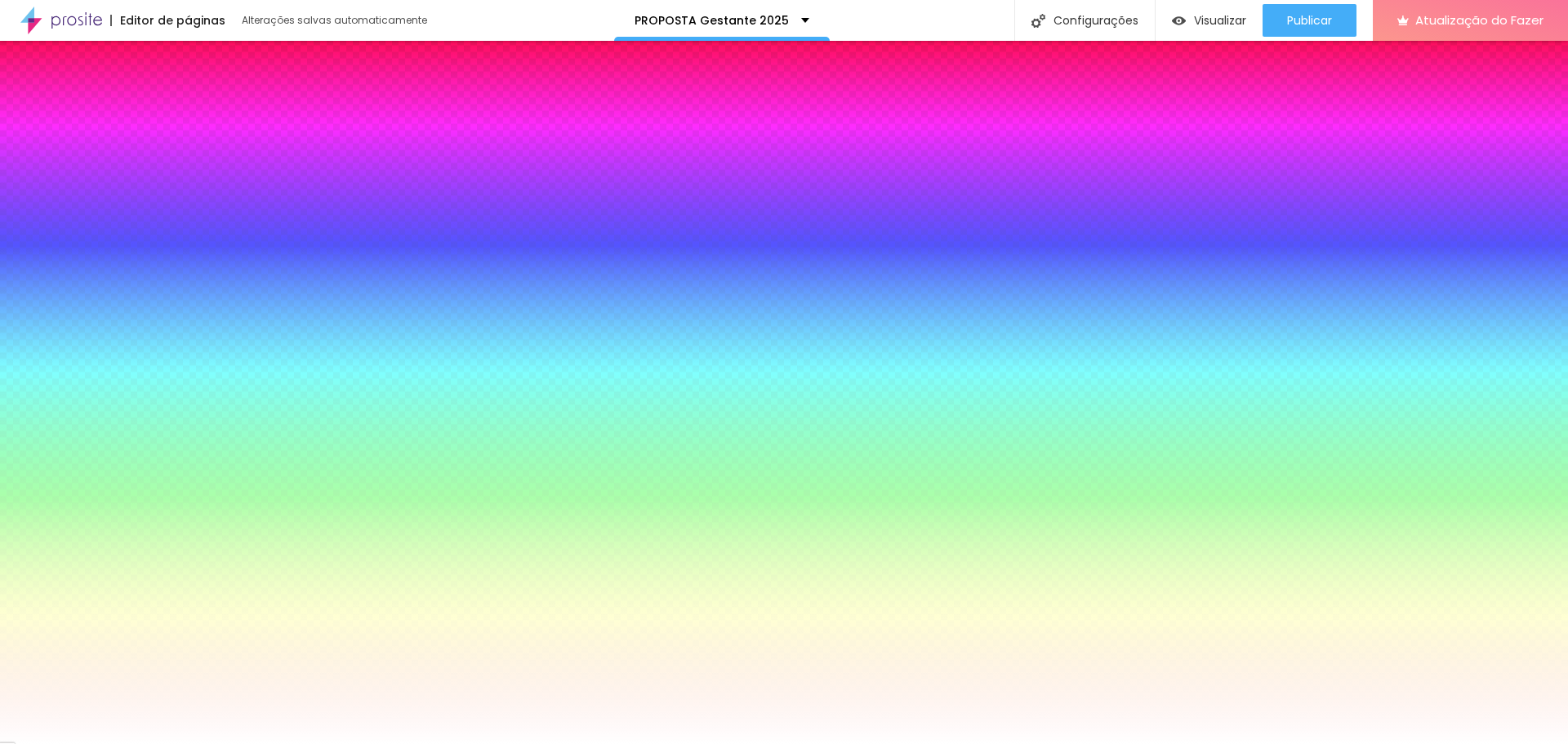
type input "#B3B3B3"
drag, startPoint x: 25, startPoint y: 194, endPoint x: 25, endPoint y: 222, distance: 28.0
click at [25, 222] on div at bounding box center [784, 372] width 1568 height 744
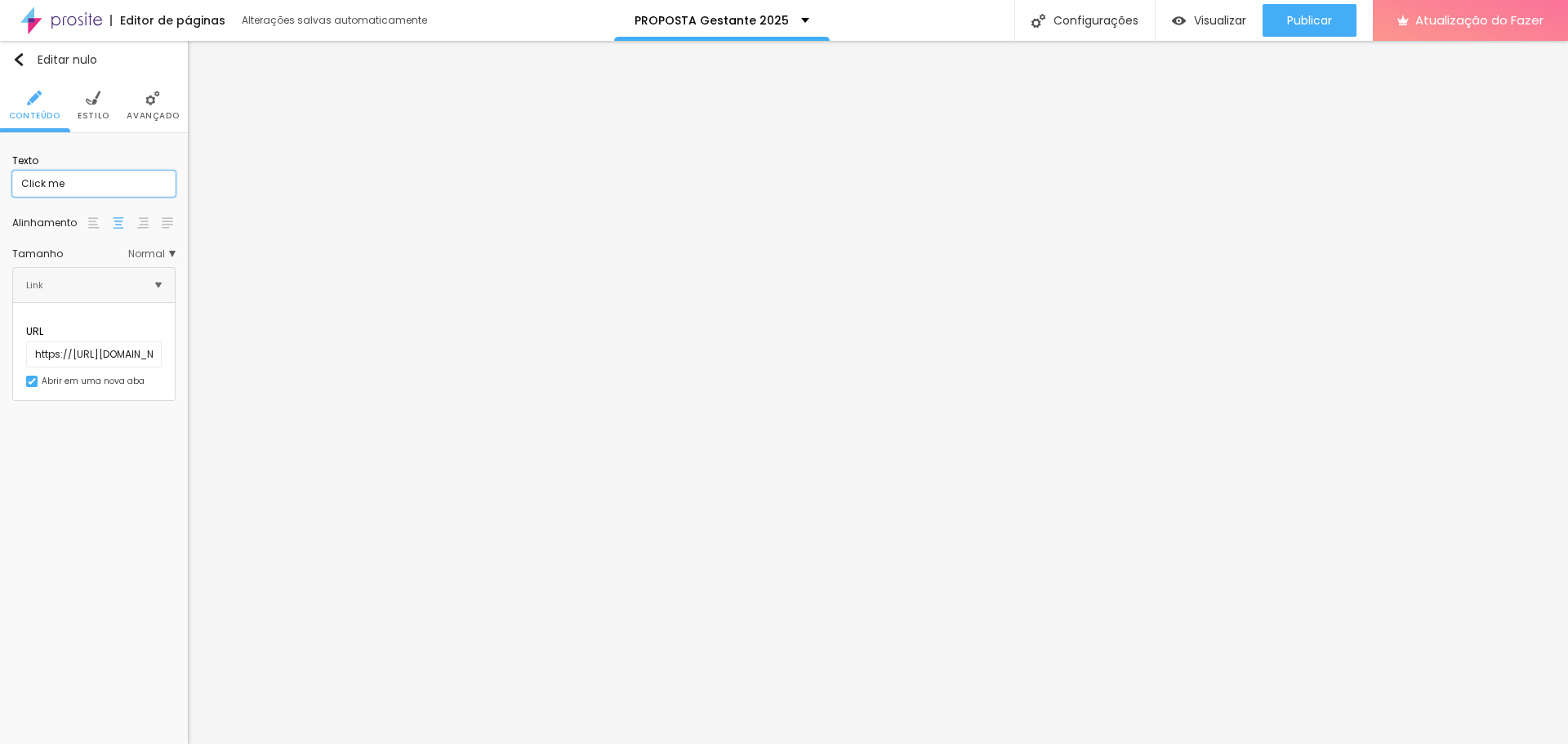
drag, startPoint x: 89, startPoint y: 185, endPoint x: 0, endPoint y: 178, distance: 89.3
click at [0, 178] on div "Texto Click me Alinhamento Tamanho Normal Pequeno Normal Grande Link URL https:…" at bounding box center [94, 273] width 188 height 280
type input "Ver looks do estúdio"
click at [1201, 23] on font "Visualizar" at bounding box center [1220, 21] width 52 height 16
click at [46, 52] on font "Editar nulo" at bounding box center [67, 60] width 60 height 16
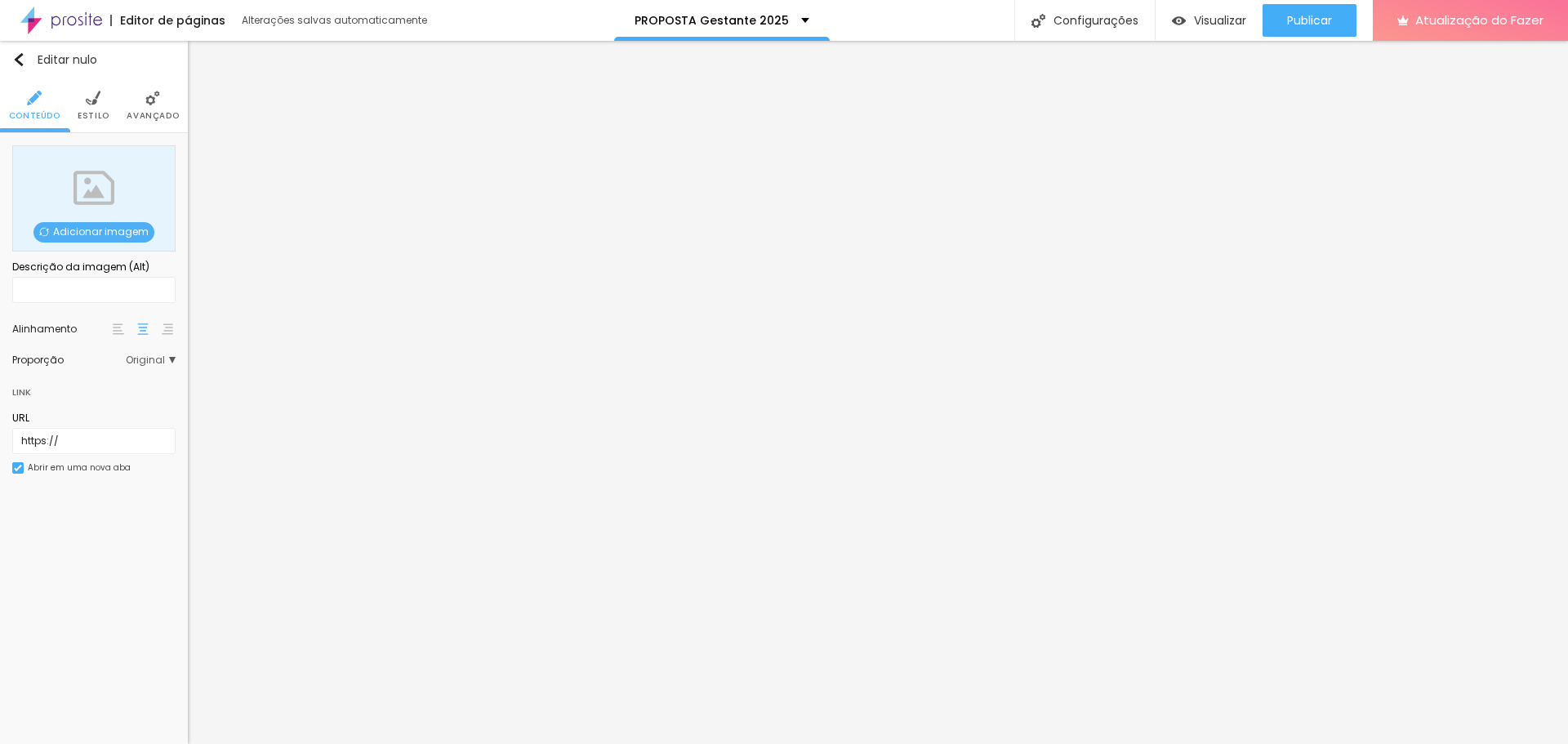
click at [81, 232] on font "Adicionar imagem" at bounding box center [100, 232] width 96 height 14
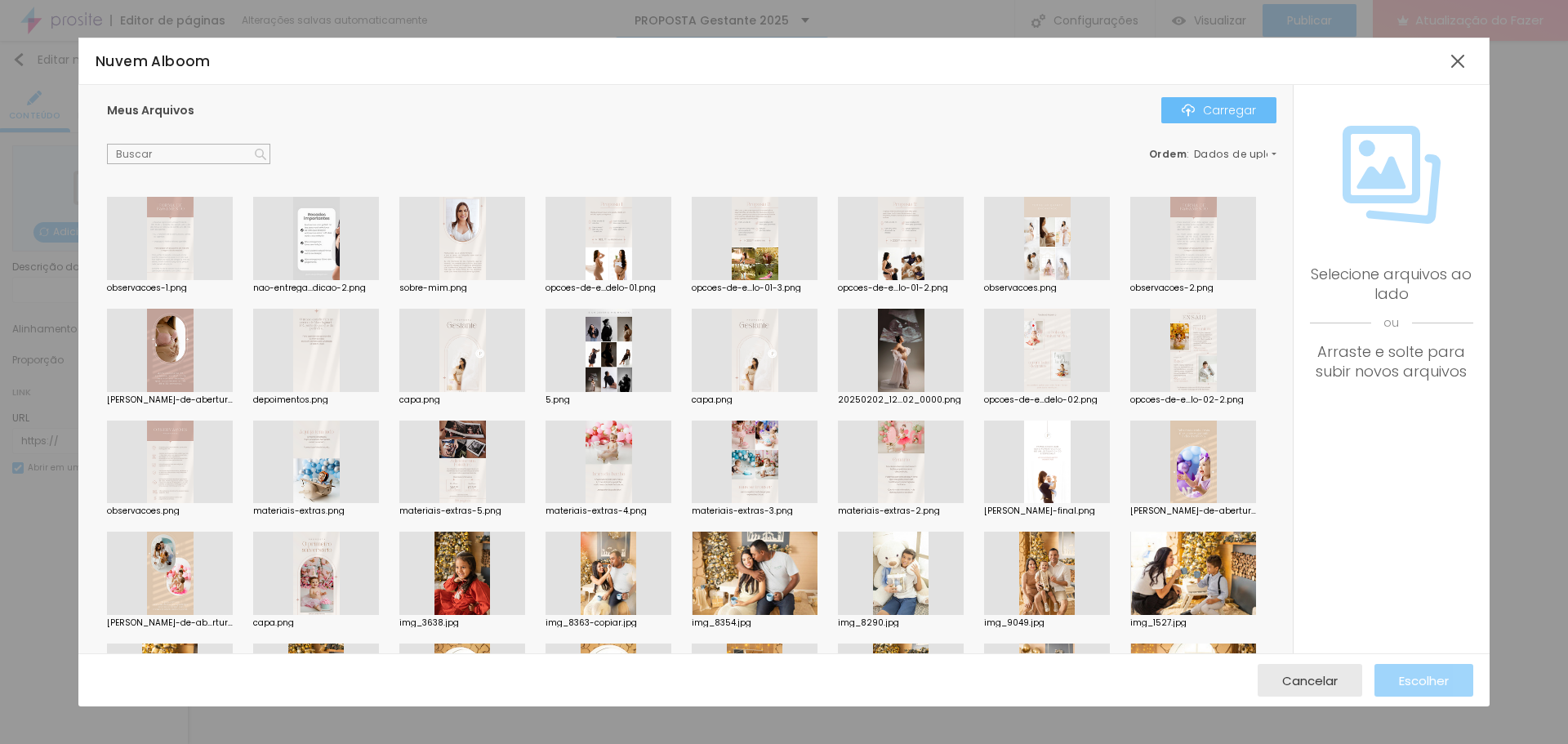
click at [1221, 115] on font "Carregar" at bounding box center [1229, 110] width 53 height 16
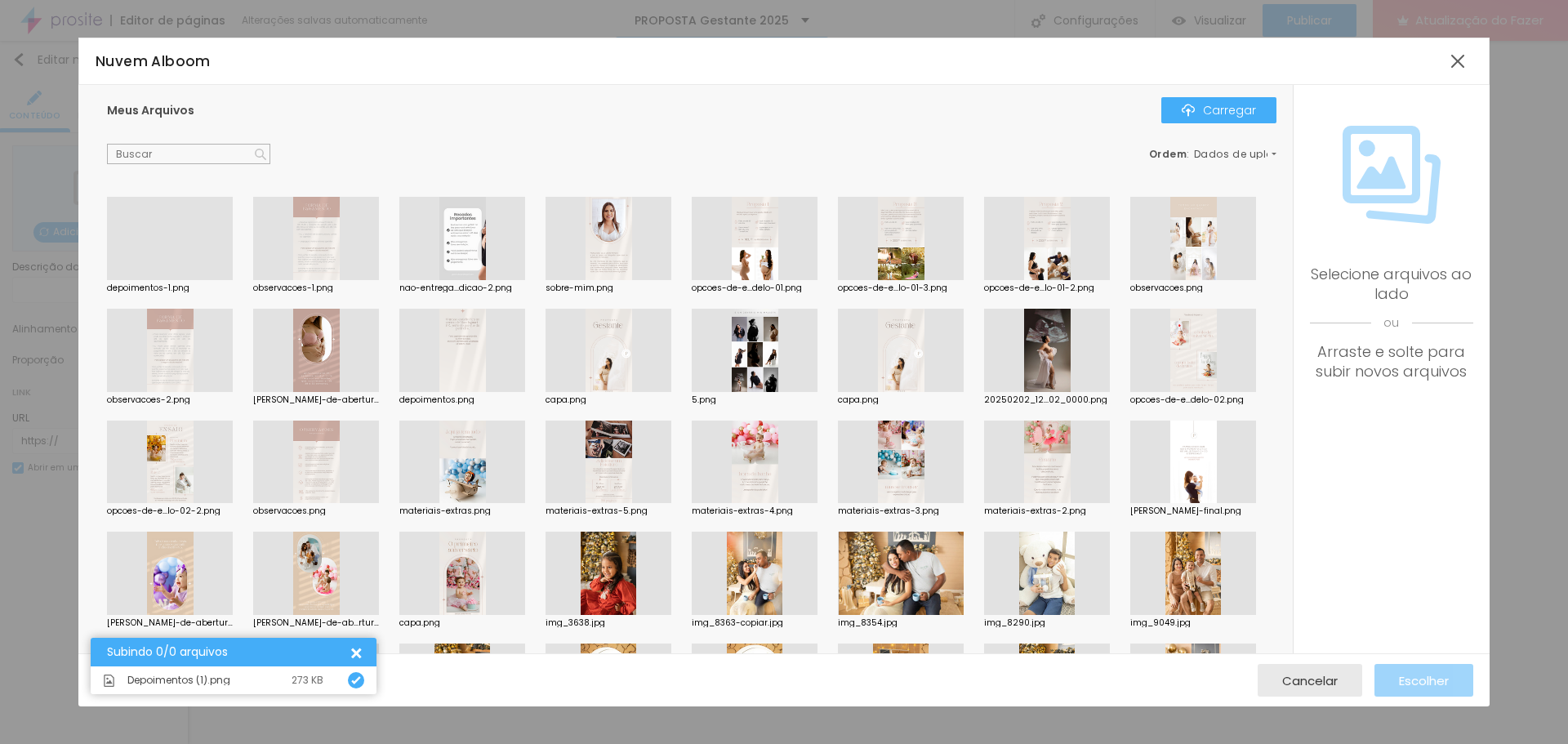
click at [165, 280] on div at bounding box center [170, 280] width 126 height 0
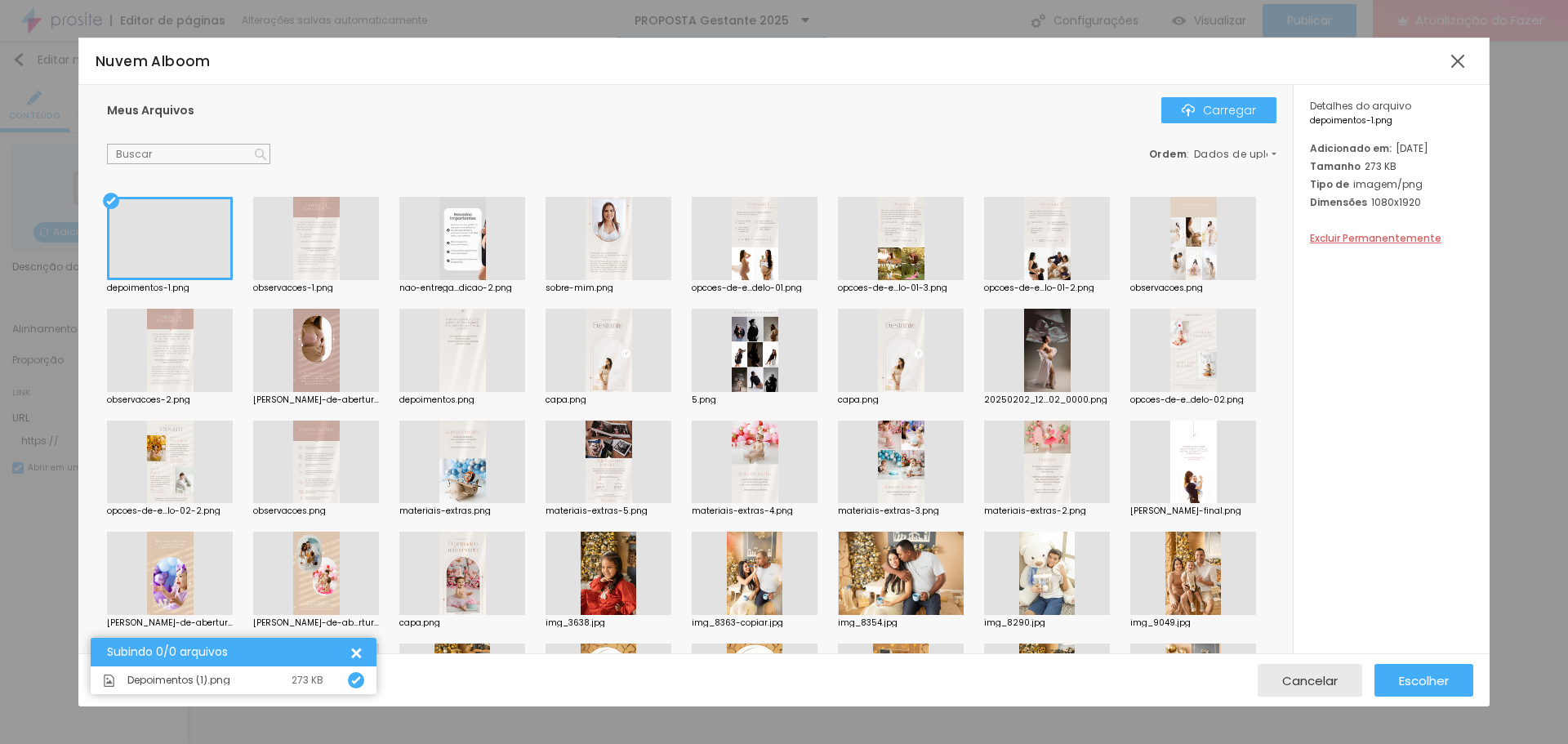
drag, startPoint x: 1238, startPoint y: 114, endPoint x: 1208, endPoint y: 222, distance: 112.1
click at [1210, 219] on div "Meus Arquivos Carregar Ordem : Dados de upload depoimentos-1.png observacoes-1.…" at bounding box center [686, 369] width 1215 height 570
click at [1432, 692] on div "Escolher" at bounding box center [1424, 680] width 50 height 33
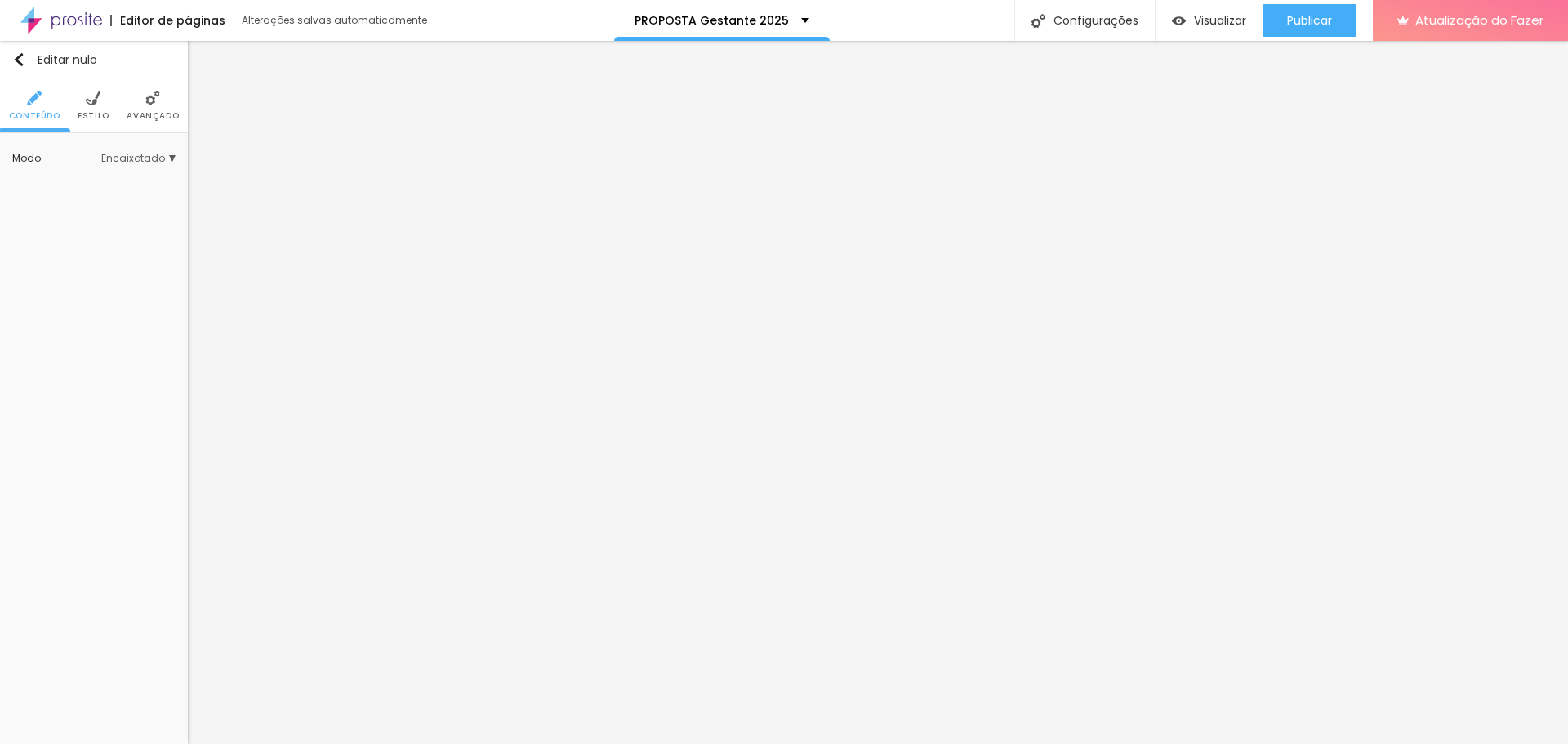
click at [103, 108] on li "Estilo" at bounding box center [94, 106] width 32 height 54
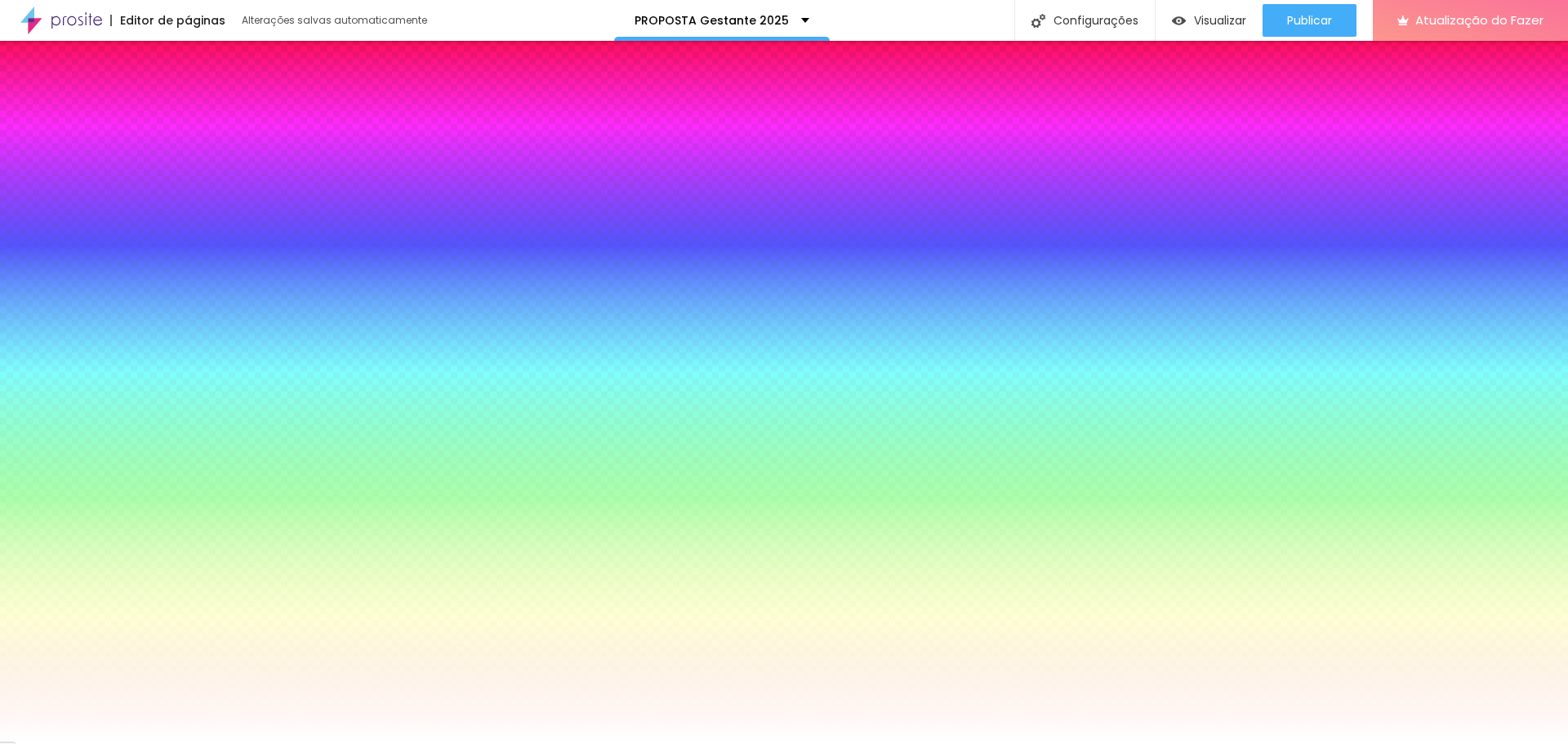
click at [40, 62] on font "Editar nulo" at bounding box center [67, 60] width 60 height 16
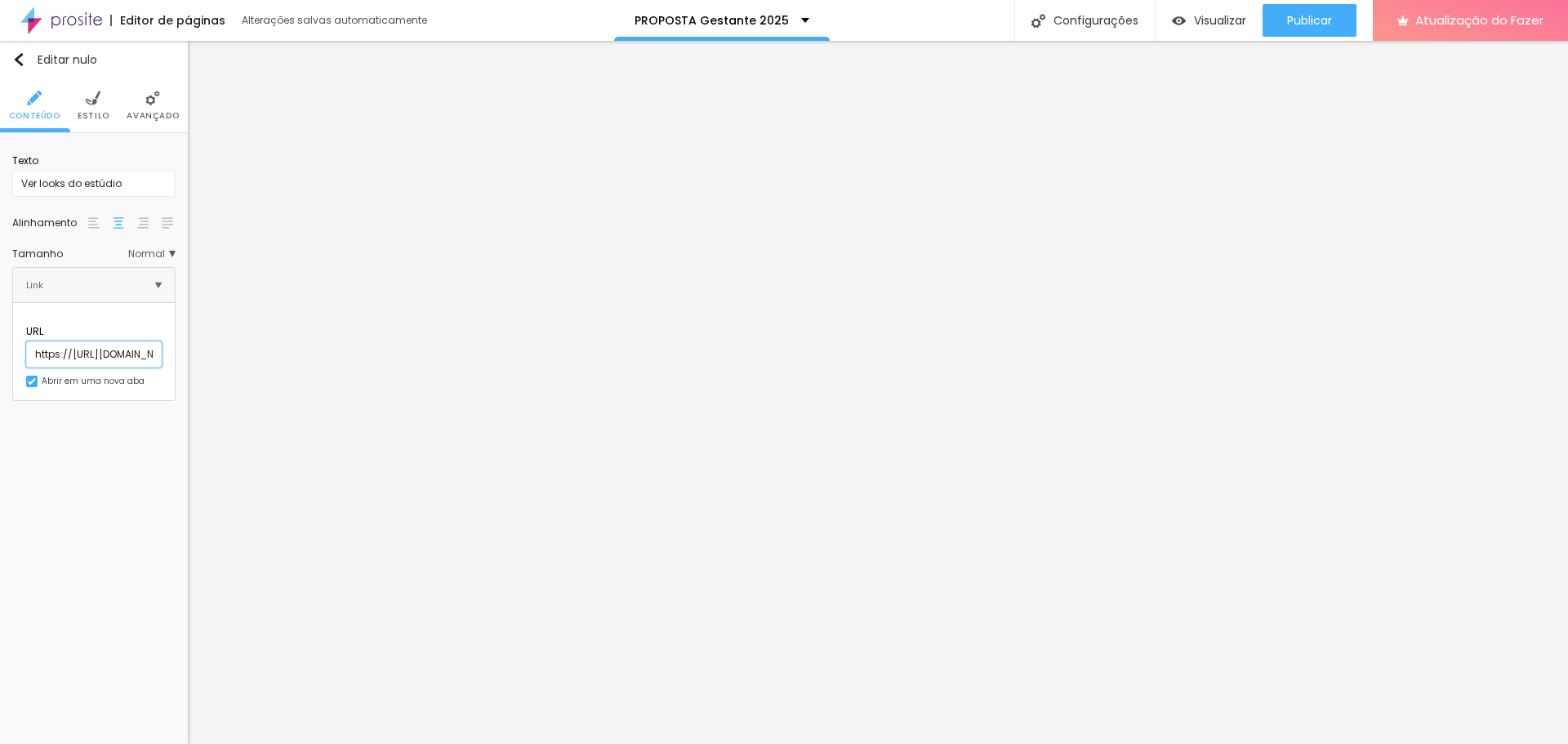
click at [132, 343] on input "https://https://www.instagram.com/s/aGlnaGxpZ2h0OjE4MDY0NjU2Nzg4MDI1ODA2?story_…" at bounding box center [94, 354] width 136 height 26
click at [140, 347] on input "https://https://www.instagram.com/s/aGlnaGxpZ2h0OjE4MDY0NjU2Nzg4MDI1ODA2?story_…" at bounding box center [94, 354] width 136 height 26
click at [162, 343] on input "https://https://www.instagram.com/s/aGlnaGxpZ2h0OjE4MDY0NjU2Nzg4MDI1ODA2?story_…" at bounding box center [94, 354] width 136 height 26
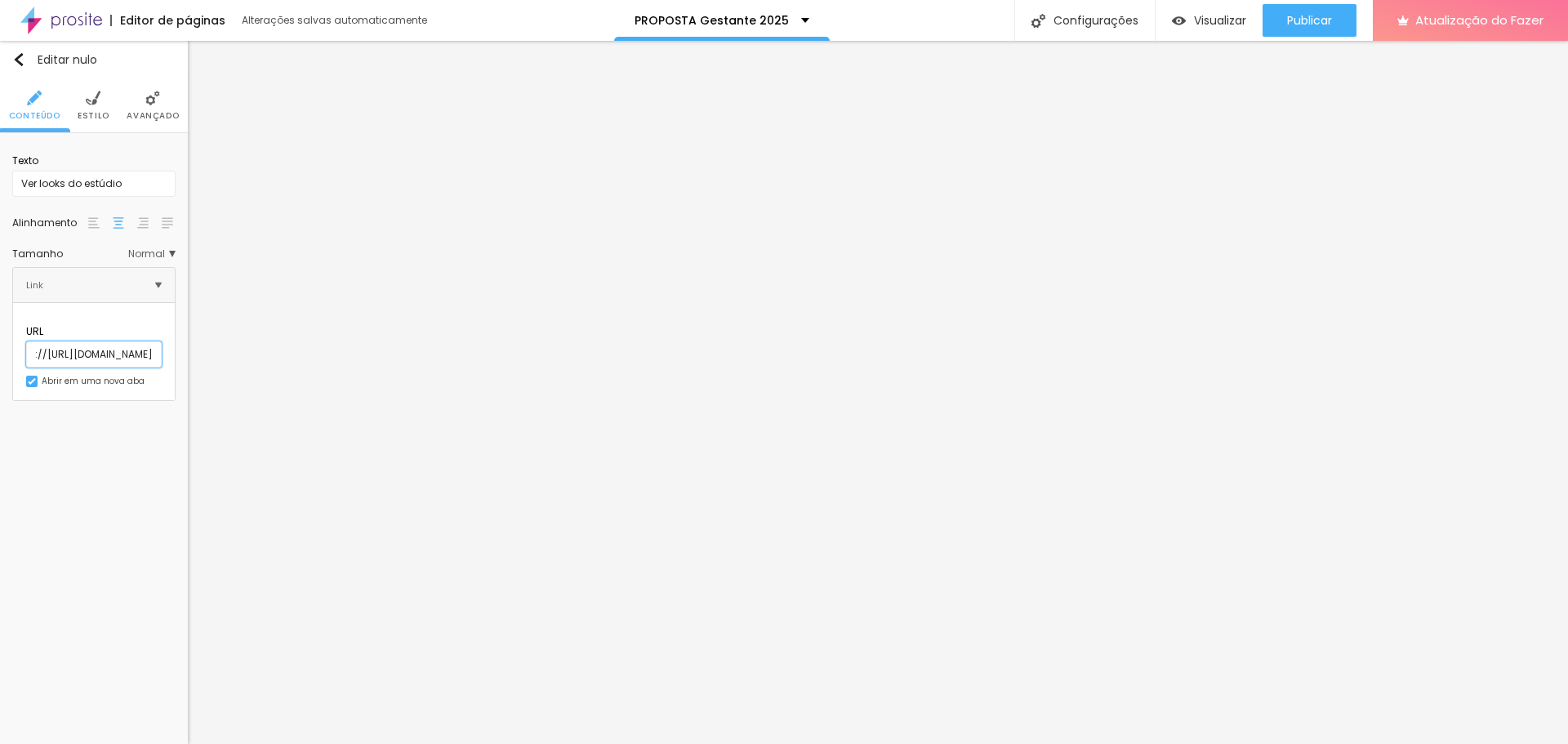
click at [162, 343] on input "https://https://www.instagram.com/s/aGlnaGxpZ2h0OjE4MDY0NjU2Nzg4MDI1ODA2?story_…" at bounding box center [94, 354] width 136 height 26
drag, startPoint x: 103, startPoint y: 334, endPoint x: 158, endPoint y: 338, distance: 55.1
click at [158, 342] on input "https://https://www.instagram.com/s/aGlnaGxpZ2h0OjE4MDY0NjU2Nzg4MDI1ODA2?story_…" at bounding box center [94, 354] width 136 height 26
click at [162, 342] on input "https://https://www.instagram.com/s/aGlnaGxpZ2h0OjE4MDY0NjU2Nzg4MDI1ODA2?story_…" at bounding box center [94, 354] width 136 height 26
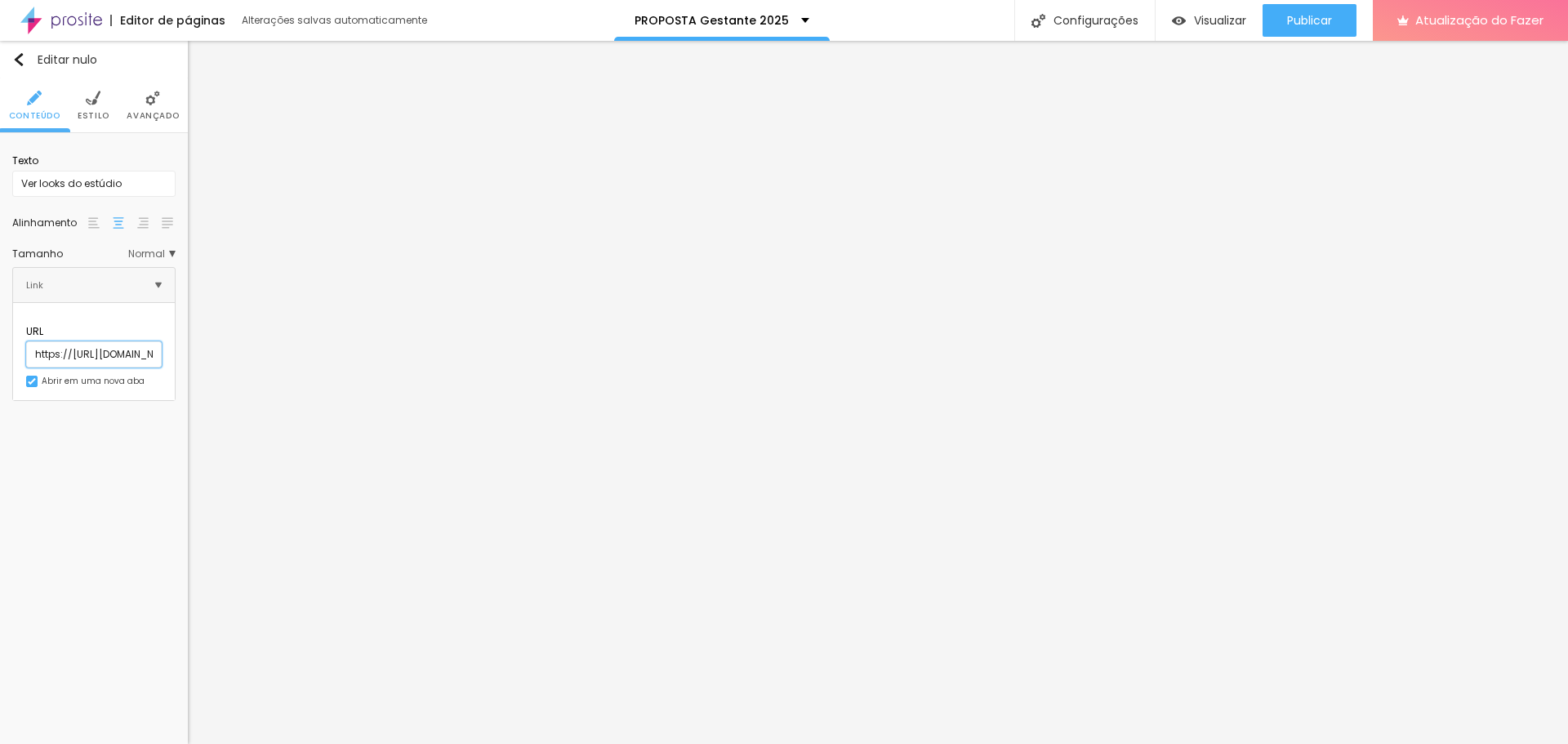
click at [103, 343] on input "https://https://www.instagram.com/s/aGlnaGxpZ2h0OjE4MDY0NjU2Nzg4MDI1ODA2?story_…" at bounding box center [94, 354] width 136 height 26
click at [57, 342] on input "https://https://www.instagram.com/s/aGlnaGxpZ2h0OjE4MDY0NjU2Nzg4MDI1ODA2?story_…" at bounding box center [94, 354] width 136 height 26
type input "https://www.instagram.com/s/aGlnaGxpZ2h0OjE4MDY0NjU2Nzg4MDI1ODA2?story_media_id…"
click at [57, 346] on input "https://https://wa.me/message/UIT6JNTMXXY7C1" at bounding box center [94, 354] width 136 height 26
type input "https://wa.me/message/UIT6JNTMXXY7C1"
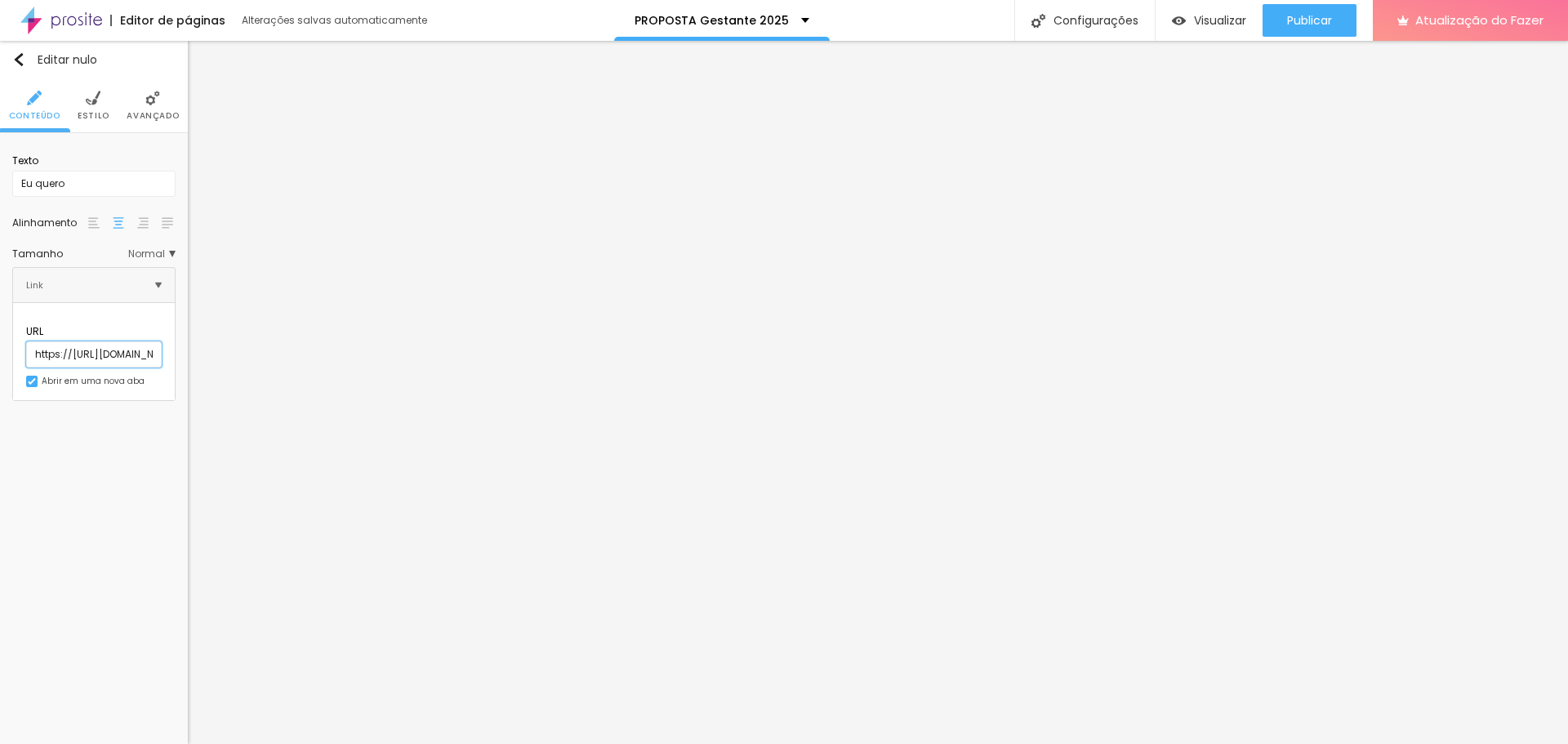
click at [57, 342] on input "https://https://wa.me/message/UIT6JNTMXXY7C1" at bounding box center [94, 354] width 136 height 26
type input "https://wa.me/message/UIT6JNTMXXY7C1"
click at [55, 342] on input "https://https://wa.me/message/UIT6JNTMXXY7C1" at bounding box center [94, 354] width 136 height 26
type input "https://wa.me/message/UIT6JNTMXXY7C1"
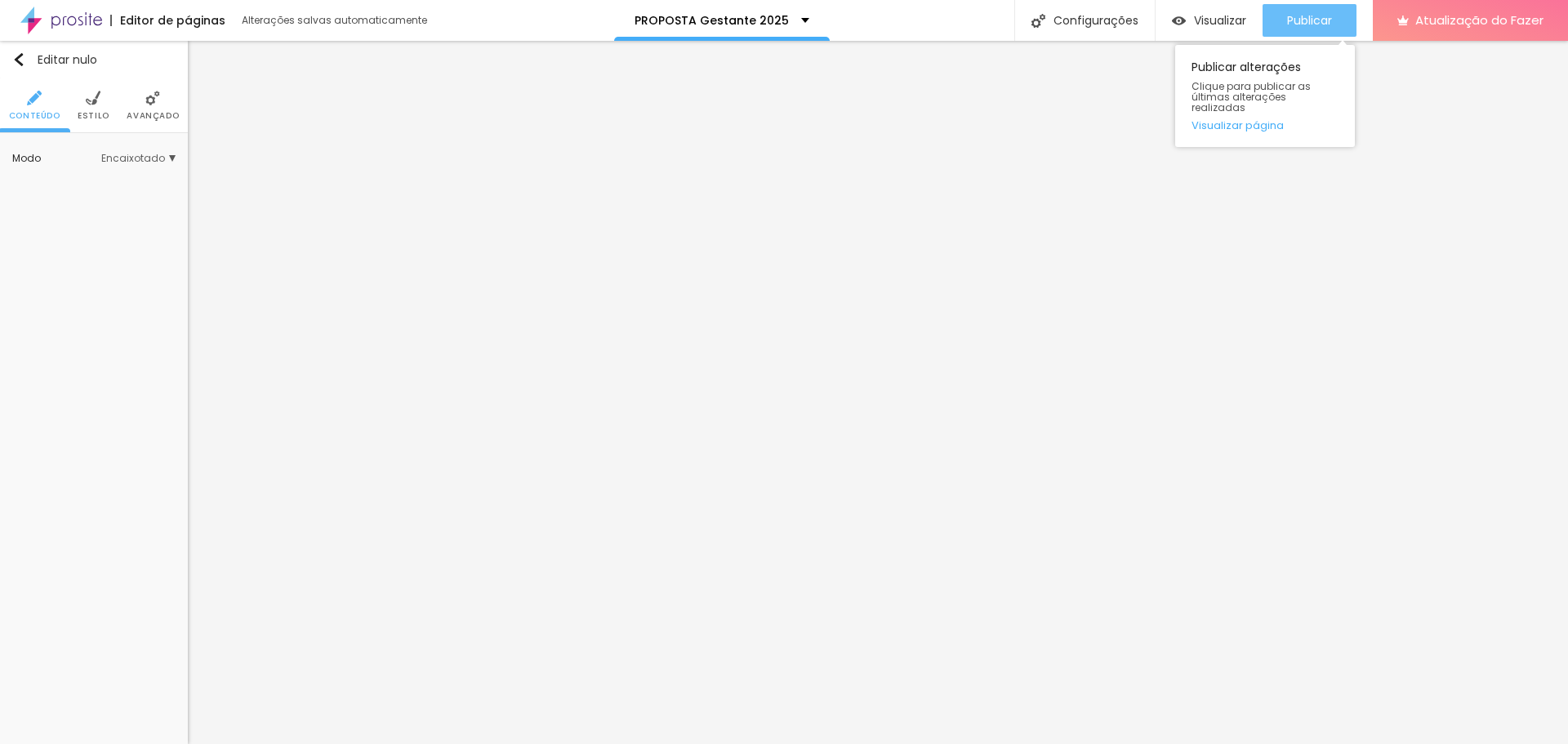
click at [1305, 23] on font "Publicar" at bounding box center [1309, 21] width 45 height 16
drag, startPoint x: 471, startPoint y: 2, endPoint x: 1211, endPoint y: 15, distance: 740.1
click at [1211, 15] on font "Visualizar" at bounding box center [1220, 21] width 52 height 16
click at [75, 21] on img at bounding box center [61, 21] width 81 height 41
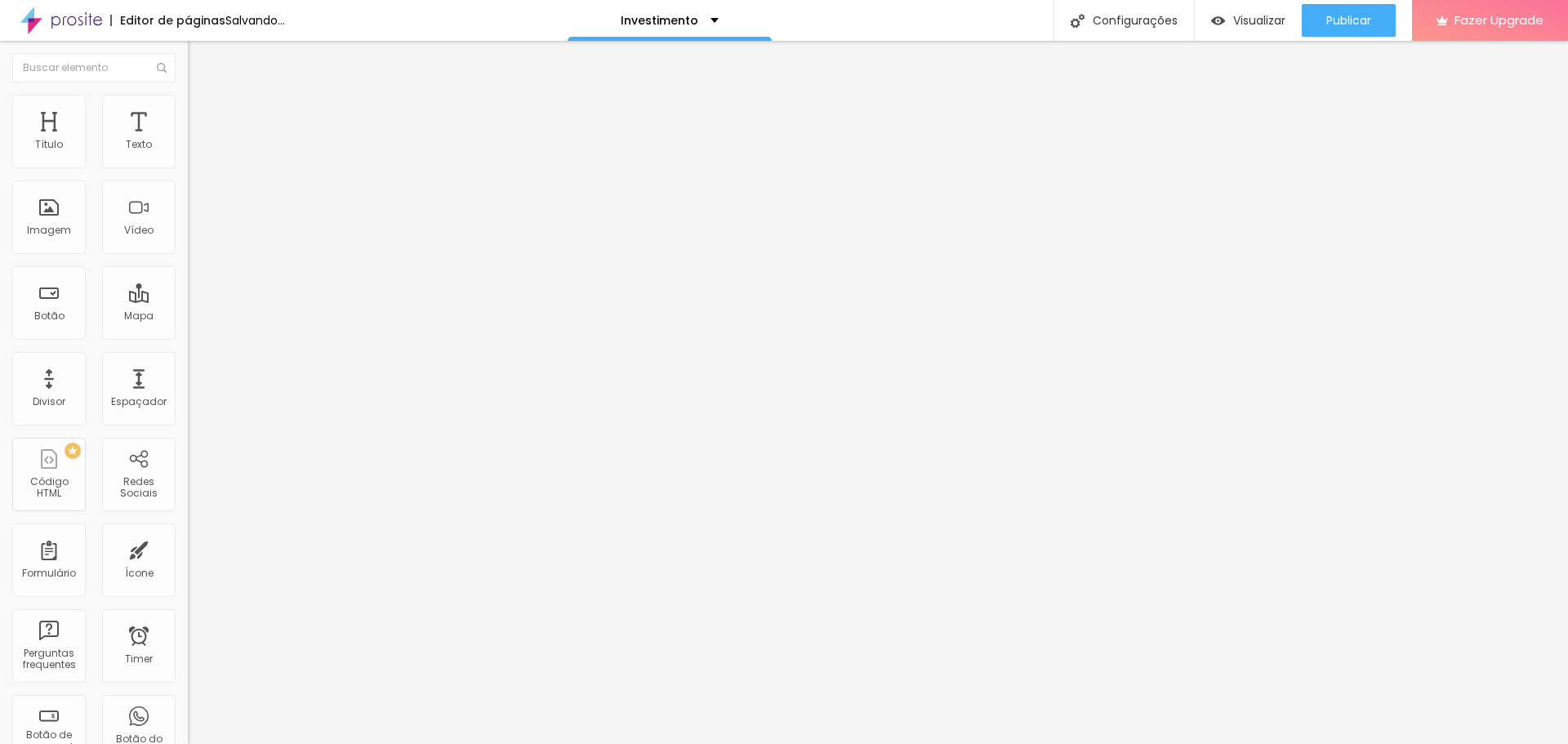
click at [188, 140] on span "Trocar imagem" at bounding box center [233, 134] width 89 height 14
click at [188, 334] on input "[URL][DOMAIN_NAME]" at bounding box center [285, 326] width 196 height 16
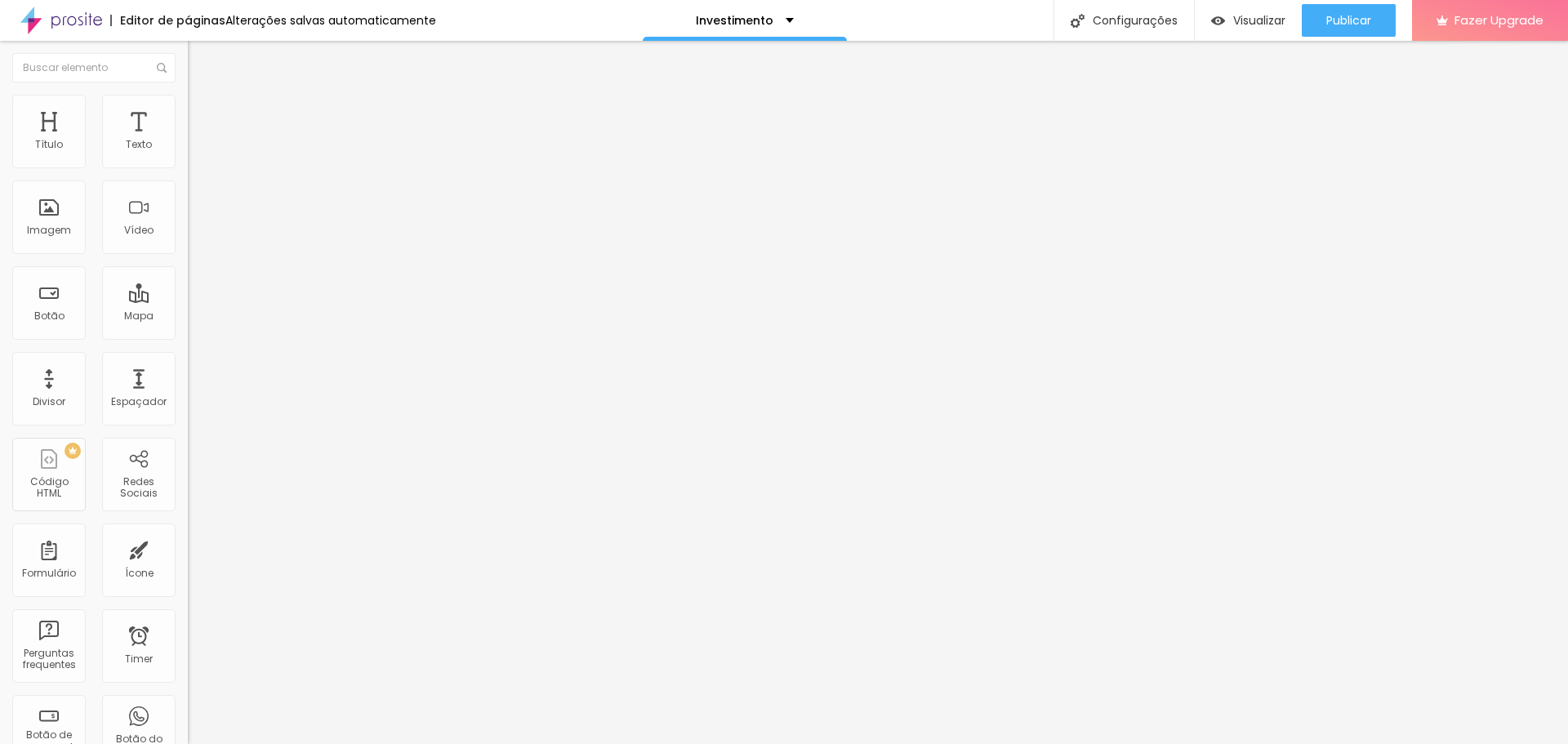
click at [188, 334] on input "[URL][DOMAIN_NAME]" at bounding box center [285, 326] width 196 height 16
paste input "5/?id=68a3324ca9e495000181d0e9"
type input "[URL][DOMAIN_NAME]"
click at [188, 513] on div "Editar Imagem Conteúdo Estilo Avançado Trocar imagem Descrição da imagem (Alt) …" at bounding box center [282, 393] width 188 height 703
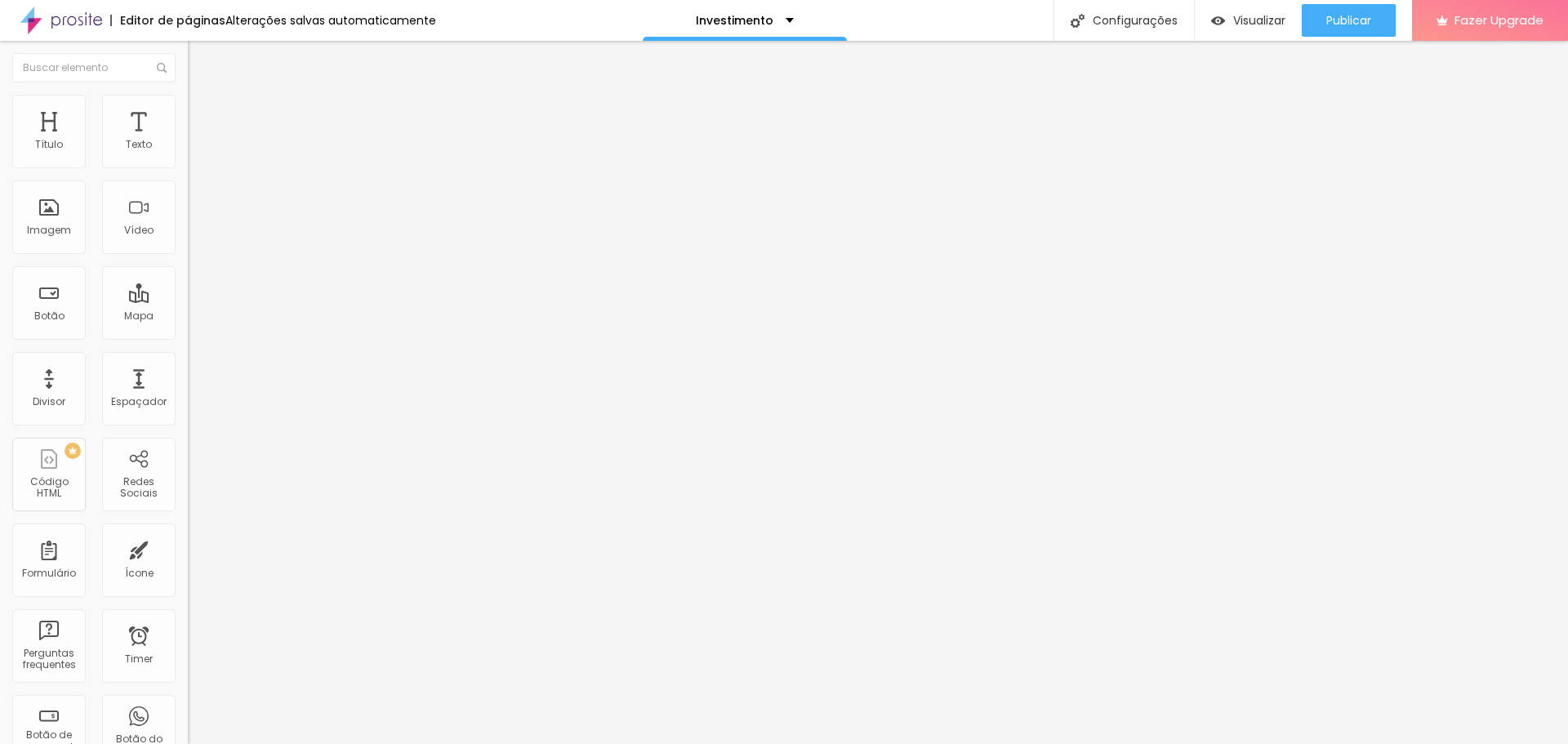
scroll to position [0, 0]
click at [188, 336] on input "[URL][DOMAIN_NAME]" at bounding box center [285, 328] width 196 height 16
paste input "5/?id=68a3324ca9e495000181d0e9"
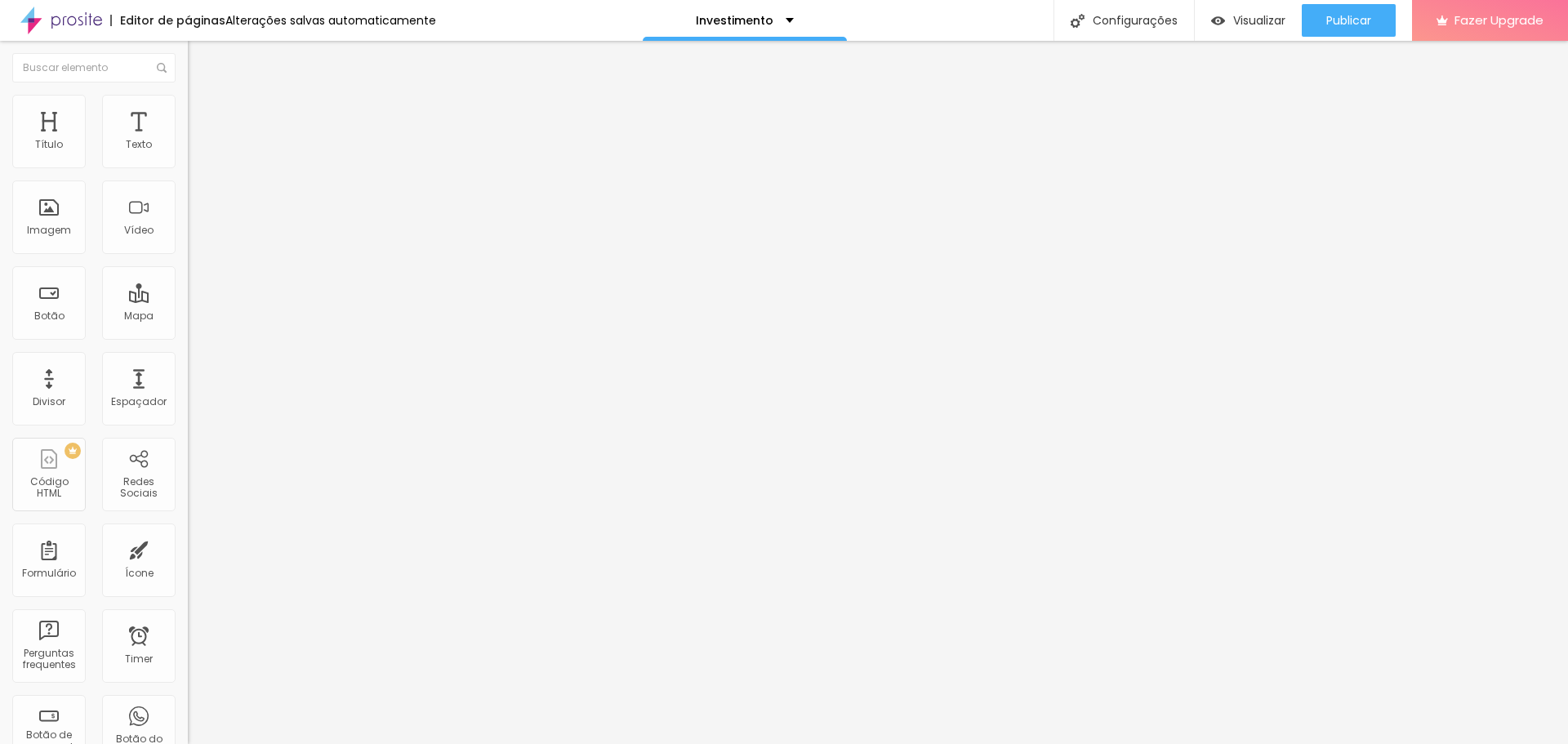
scroll to position [0, 374]
type input "[URL][DOMAIN_NAME]"
click at [1366, 21] on span "Publicar" at bounding box center [1349, 21] width 45 height 13
click at [188, 139] on div "Trocar imagem" at bounding box center [282, 132] width 188 height 12
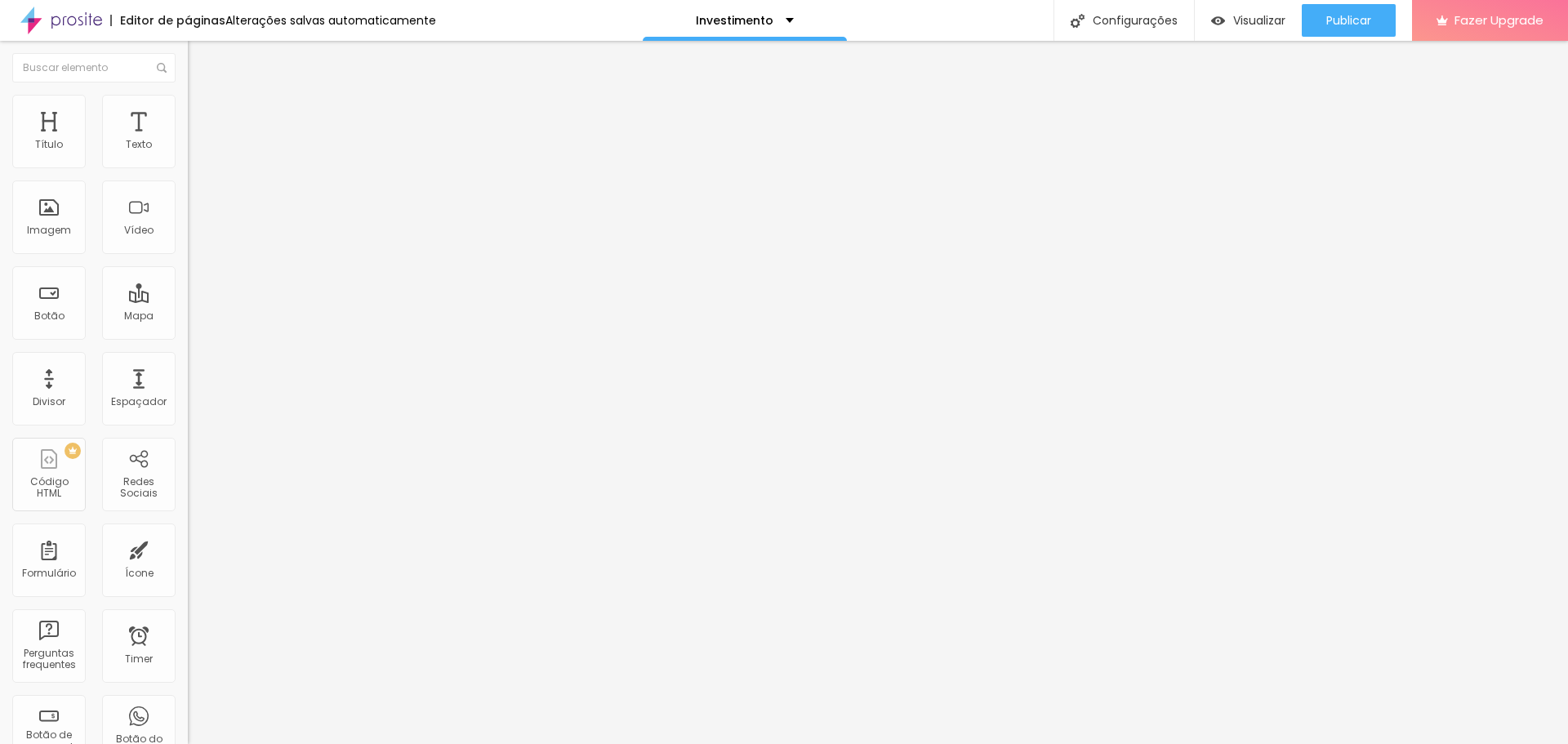
click at [202, 113] on span "Estilo" at bounding box center [215, 106] width 25 height 14
click at [1309, 25] on button "Publicar" at bounding box center [1349, 21] width 94 height 33
click at [188, 336] on input "https://estudiojeniferpinheiro.alboompro.com/proposta-gestante-2025/?id=68a3324…" at bounding box center [285, 328] width 196 height 16
click at [188, 425] on div "Editar Botão Conteúdo Estilo Avançado Texto Ver valores Alinhamento Tamanho Nor…" at bounding box center [282, 393] width 188 height 703
click at [188, 336] on input "[URL][DOMAIN_NAME]" at bounding box center [285, 328] width 196 height 16
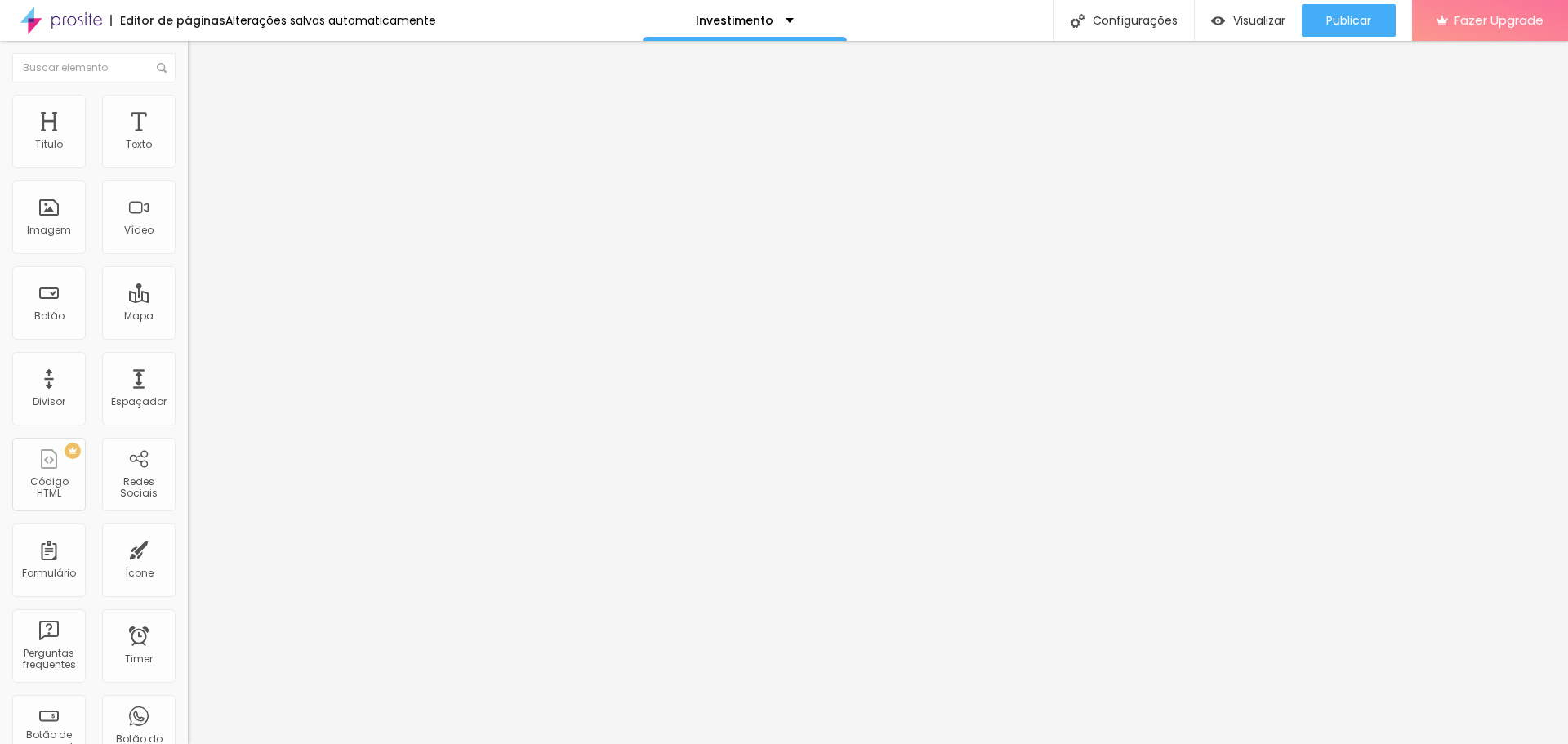
drag, startPoint x: 59, startPoint y: 339, endPoint x: 0, endPoint y: 333, distance: 59.3
click at [188, 333] on div "Texto Ver valores Alinhamento Tamanho Normal Pequeno Normal Grande Link URL htt…" at bounding box center [282, 250] width 188 height 248
click at [58, 14] on img at bounding box center [61, 21] width 81 height 41
